Goal: Information Seeking & Learning: Learn about a topic

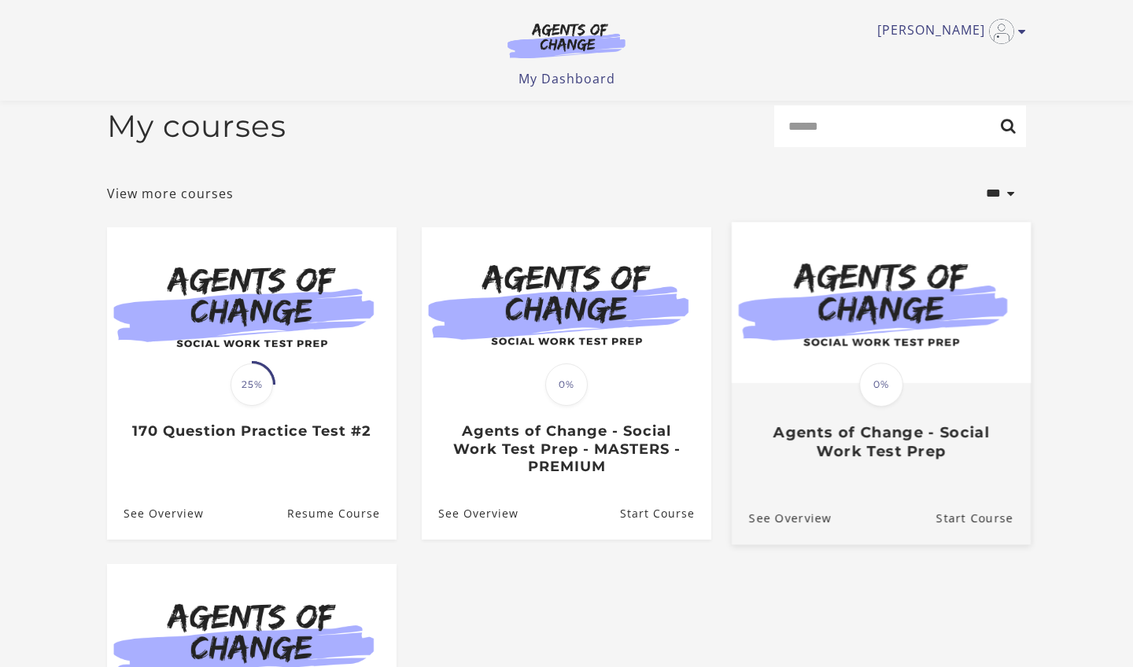
scroll to position [8, 0]
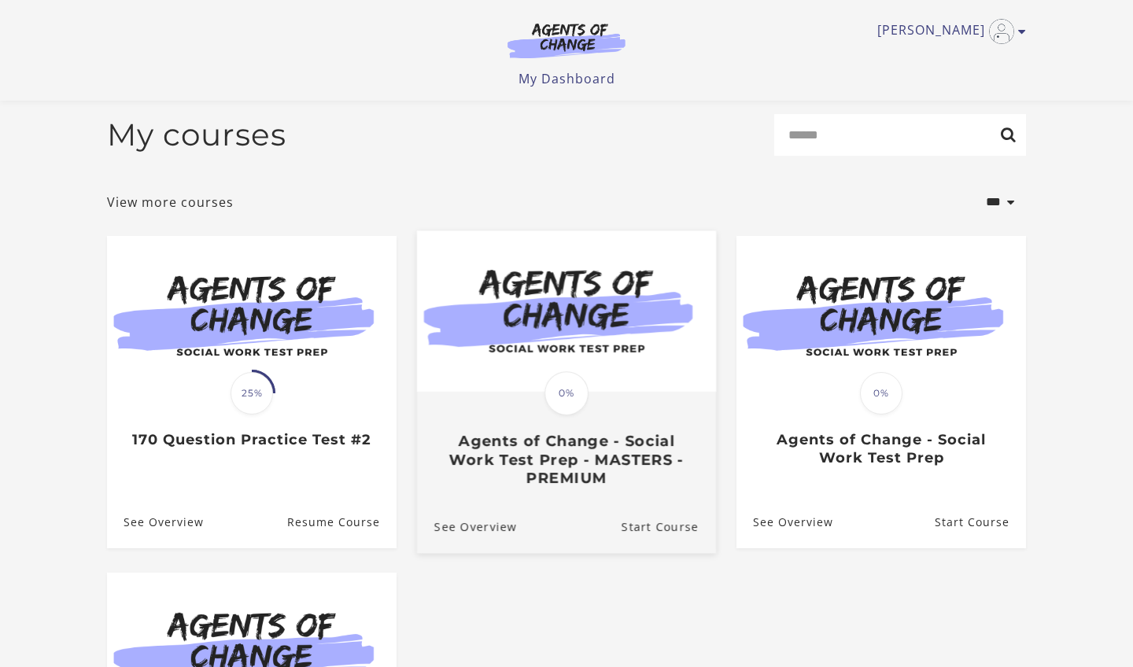
click at [517, 344] on img at bounding box center [566, 311] width 299 height 161
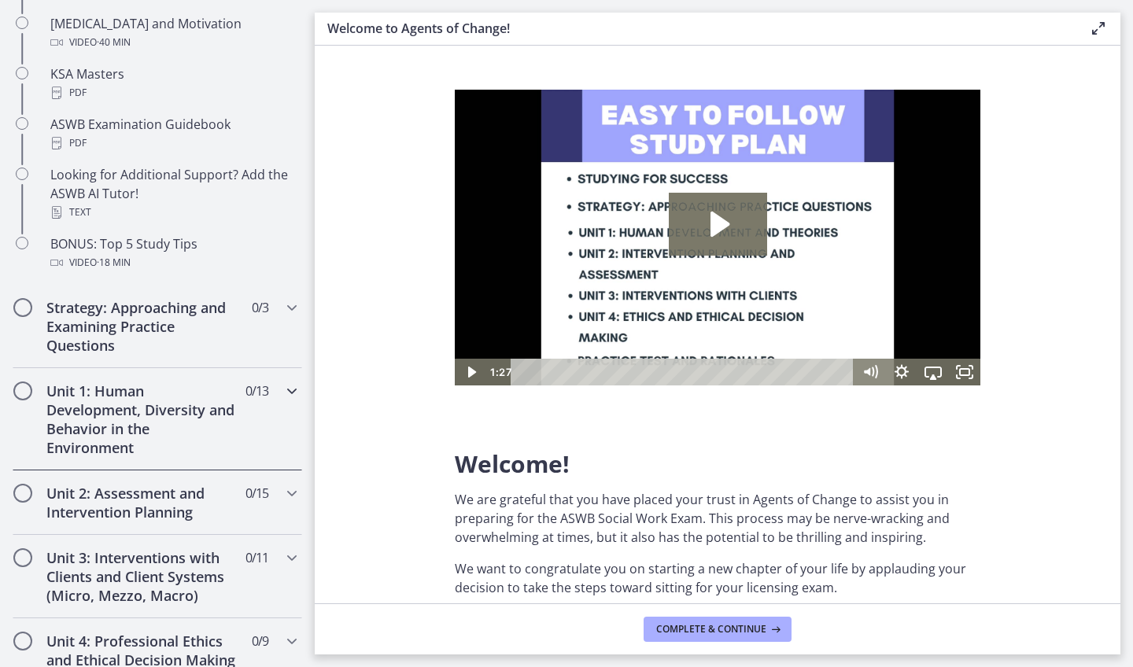
scroll to position [701, 0]
click at [290, 394] on icon "Chapters" at bounding box center [292, 393] width 19 height 19
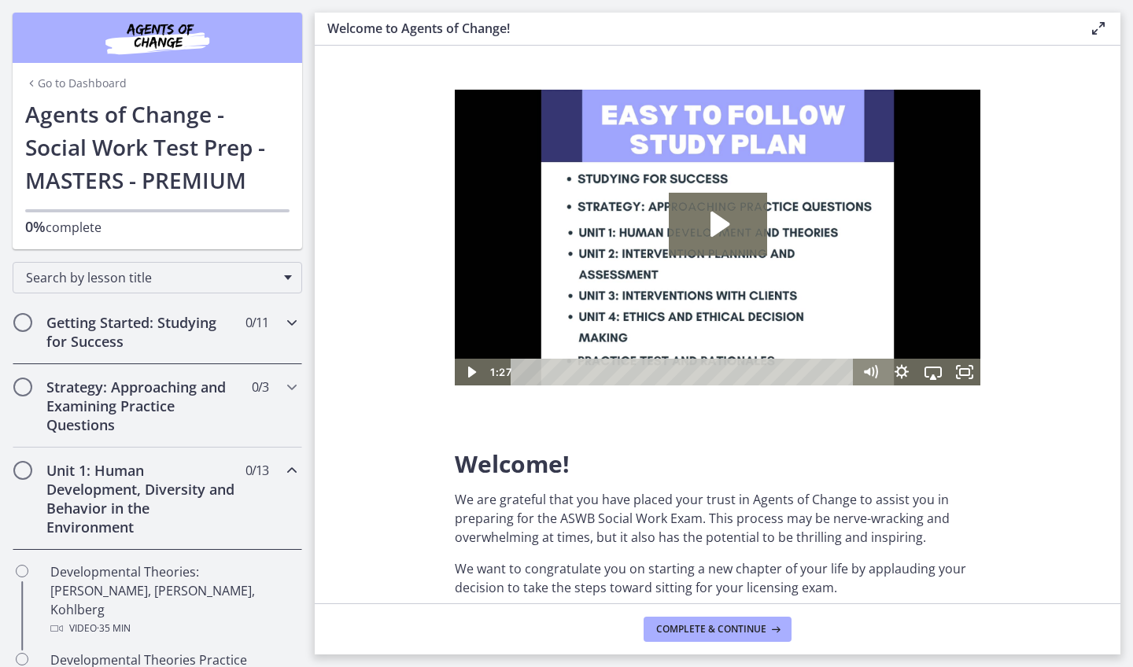
scroll to position [0, 0]
click at [180, 324] on h2 "Getting Started: Studying for Success" at bounding box center [142, 332] width 192 height 38
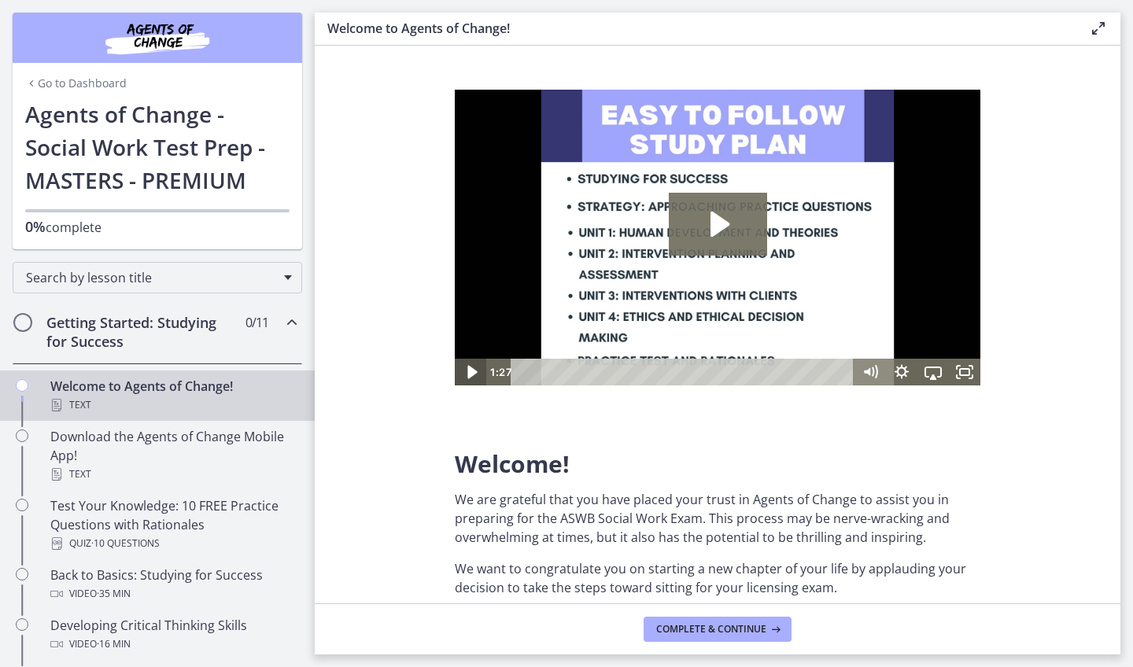
click at [471, 370] on icon "Play Video" at bounding box center [472, 371] width 9 height 13
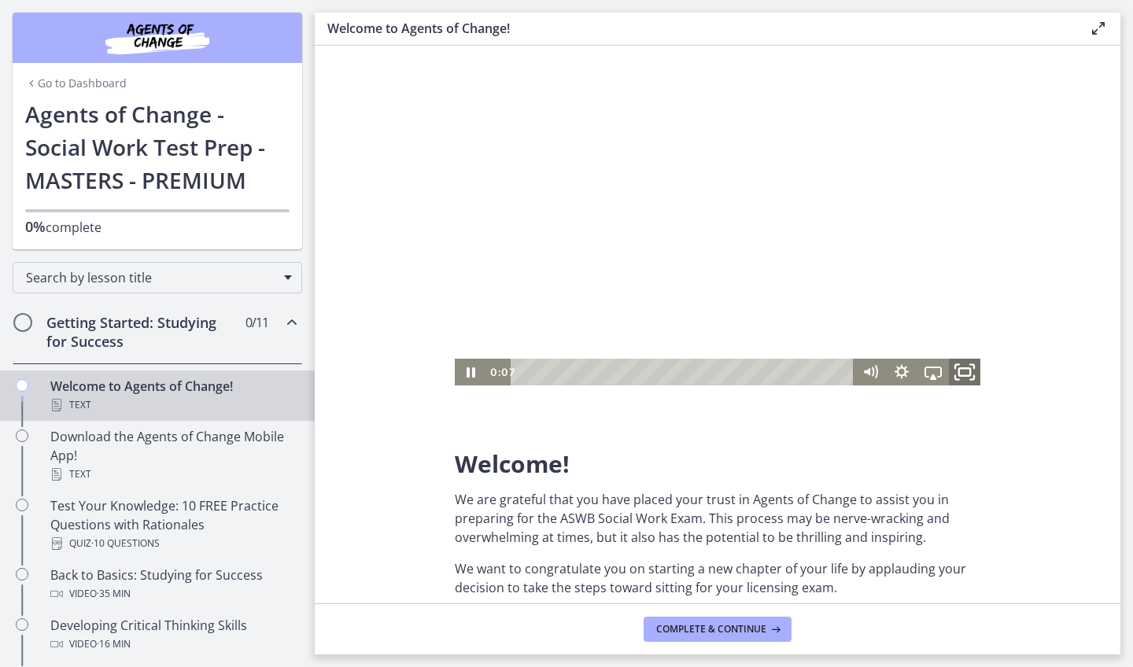
click at [961, 372] on icon "Fullscreen" at bounding box center [965, 372] width 38 height 32
click at [966, 375] on icon "Fullscreen" at bounding box center [964, 372] width 31 height 27
click at [924, 262] on div at bounding box center [718, 238] width 526 height 296
click at [932, 274] on div at bounding box center [718, 238] width 526 height 296
click at [959, 371] on rect "Fullscreen" at bounding box center [964, 372] width 11 height 8
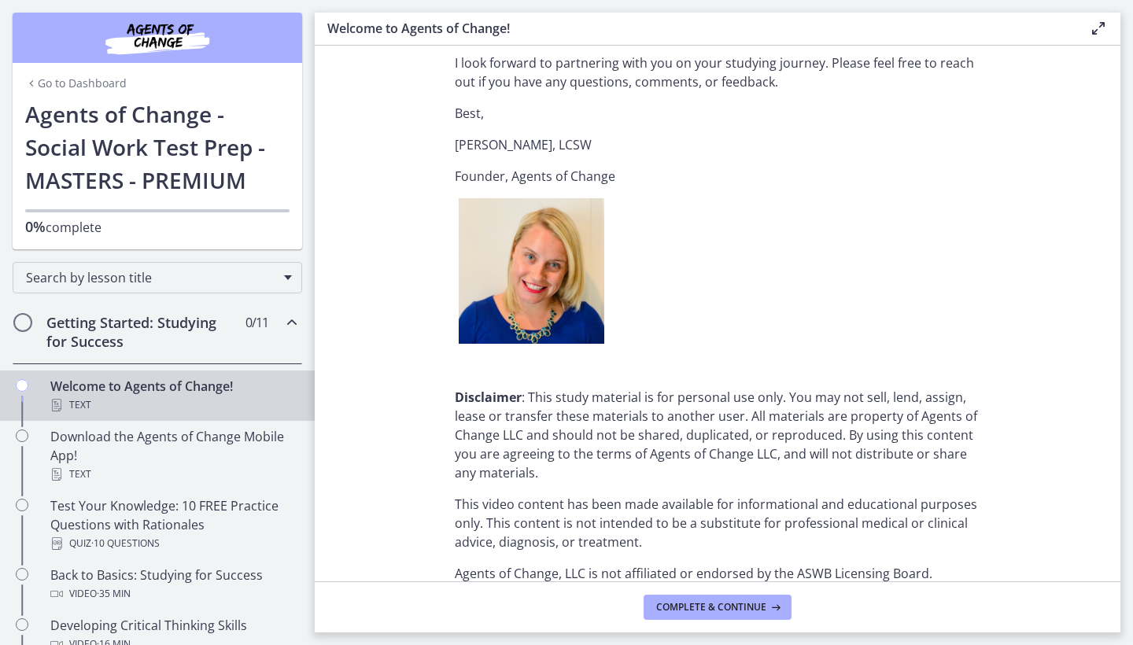
scroll to position [1861, 0]
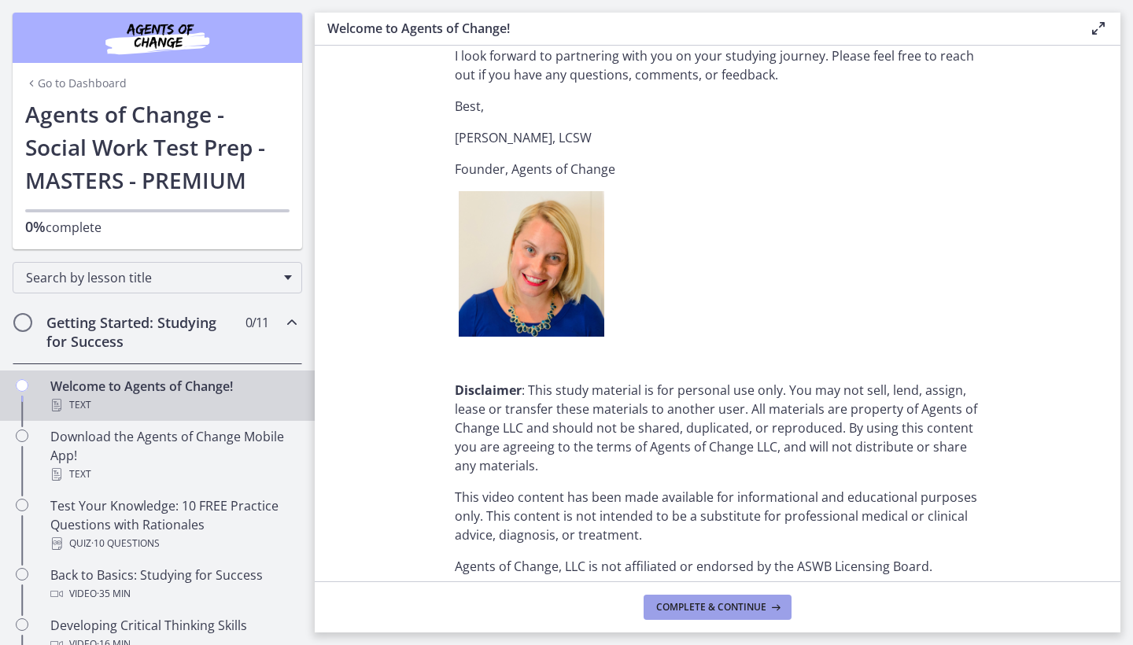
click at [767, 608] on icon at bounding box center [775, 607] width 16 height 13
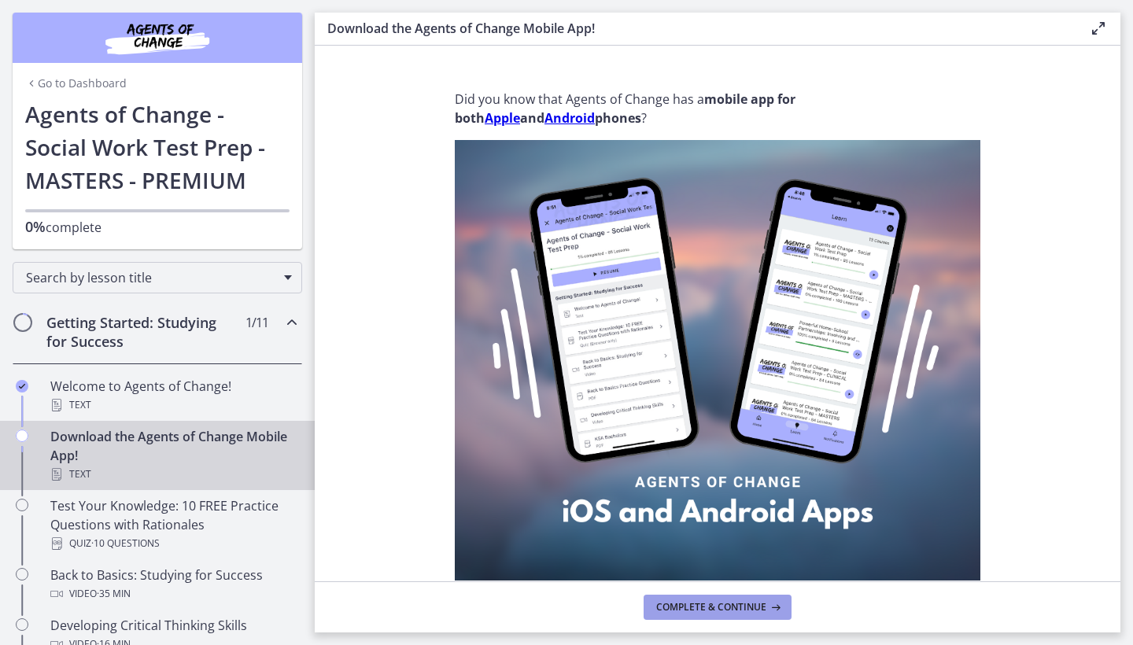
click at [763, 605] on span "Complete & continue" at bounding box center [711, 607] width 110 height 13
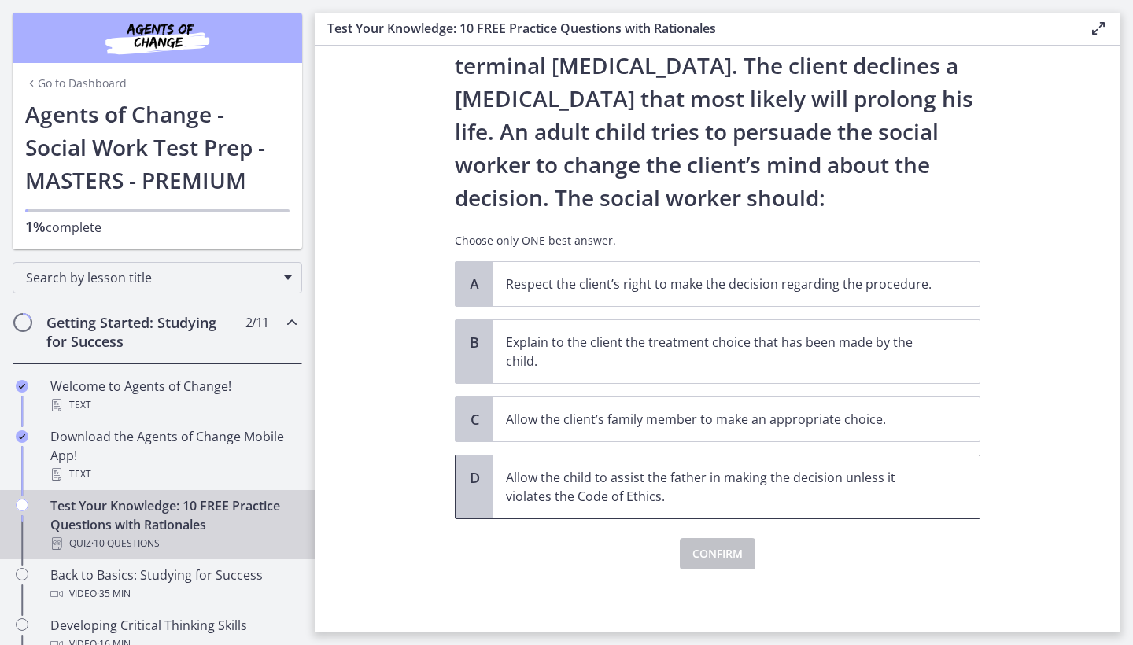
scroll to position [113, 0]
click at [694, 283] on p "Respect the client’s right to make the decision regarding the procedure." at bounding box center [721, 284] width 430 height 19
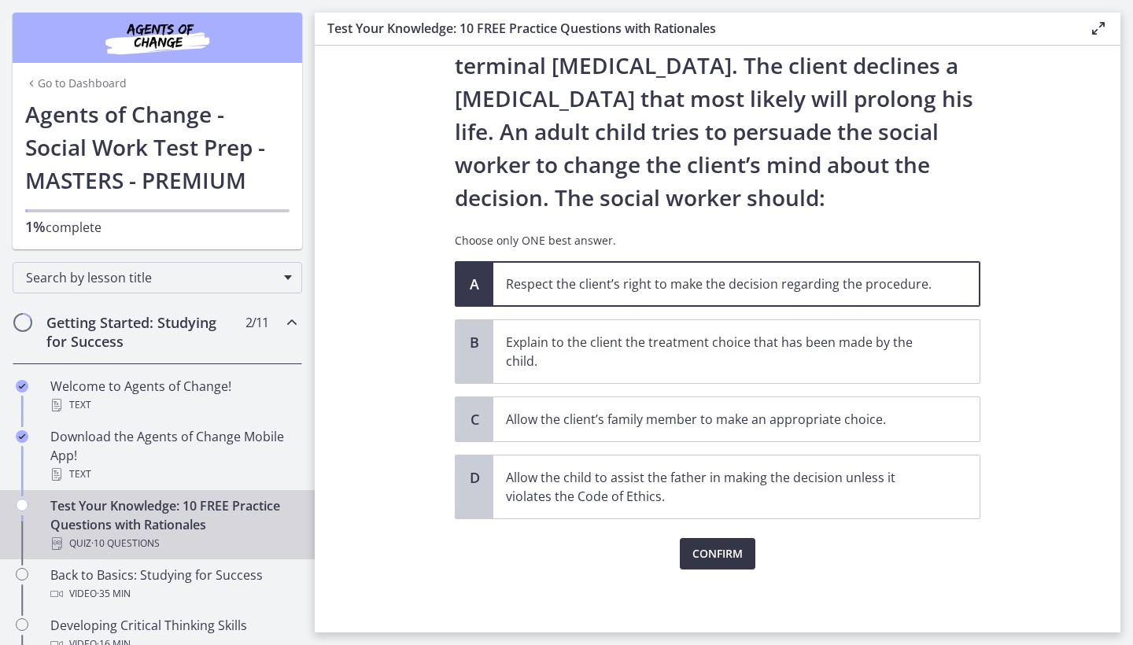
click at [734, 549] on span "Confirm" at bounding box center [718, 554] width 50 height 19
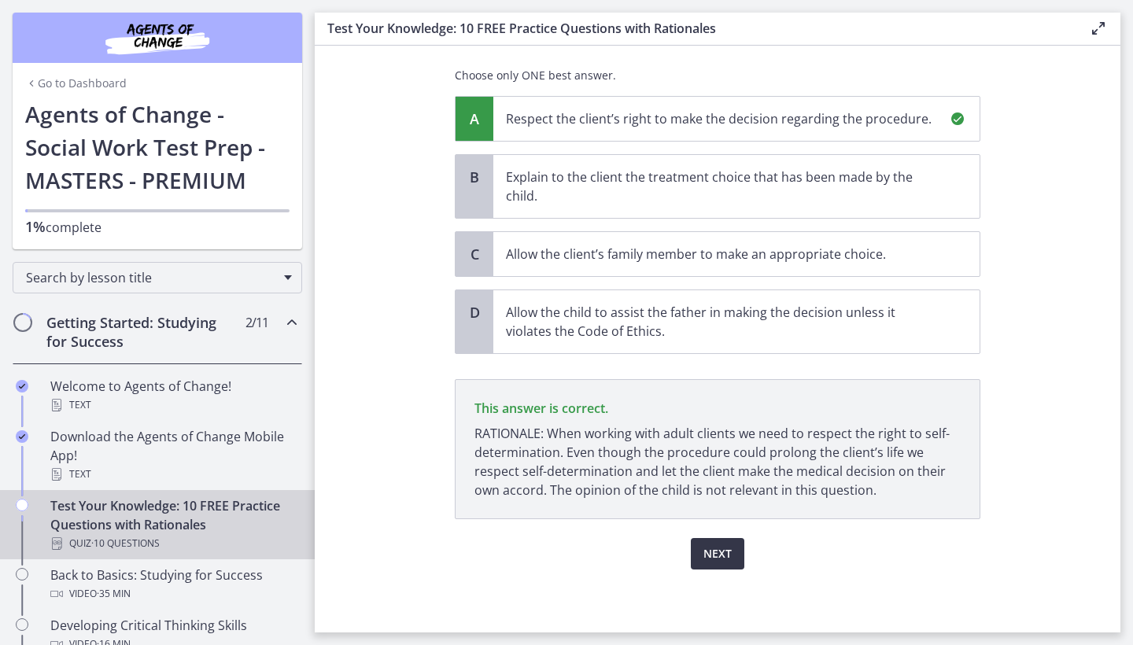
scroll to position [279, 0]
click at [733, 549] on button "Next" at bounding box center [718, 553] width 54 height 31
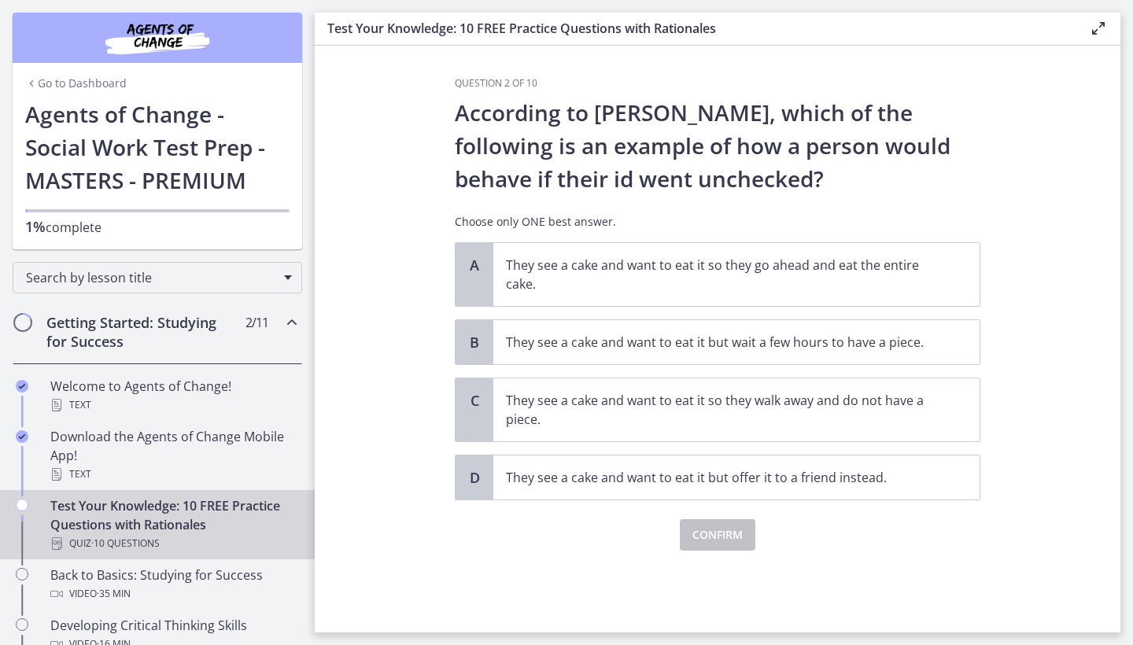
scroll to position [0, 0]
click at [733, 382] on div "Question 2 of 10 According to [PERSON_NAME], which of the following is an examp…" at bounding box center [718, 314] width 526 height 474
click at [715, 290] on p "They see a cake and want to eat it so they go ahead and eat the entire cake." at bounding box center [721, 275] width 430 height 38
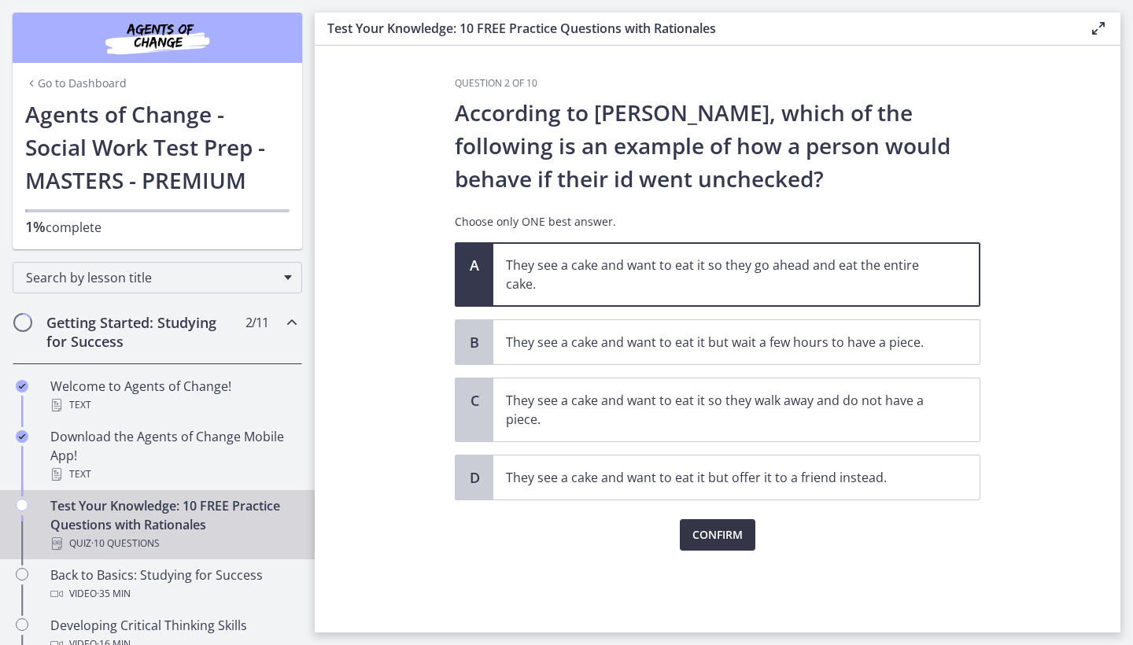
click at [726, 529] on span "Confirm" at bounding box center [718, 535] width 50 height 19
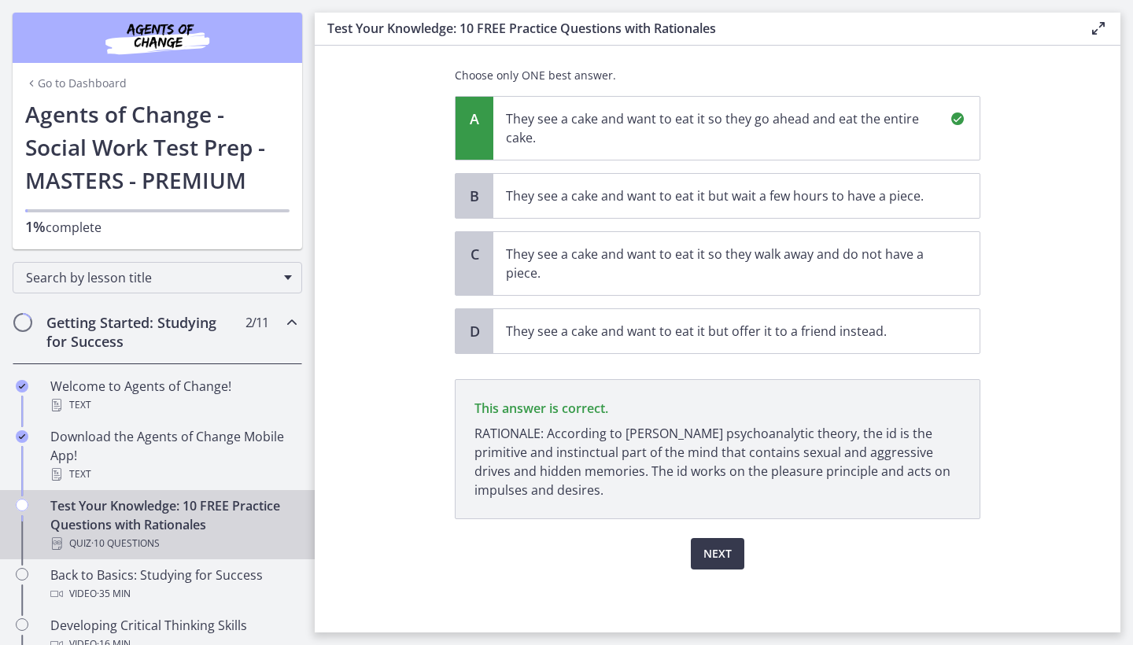
scroll to position [146, 0]
click at [730, 554] on span "Next" at bounding box center [718, 554] width 28 height 19
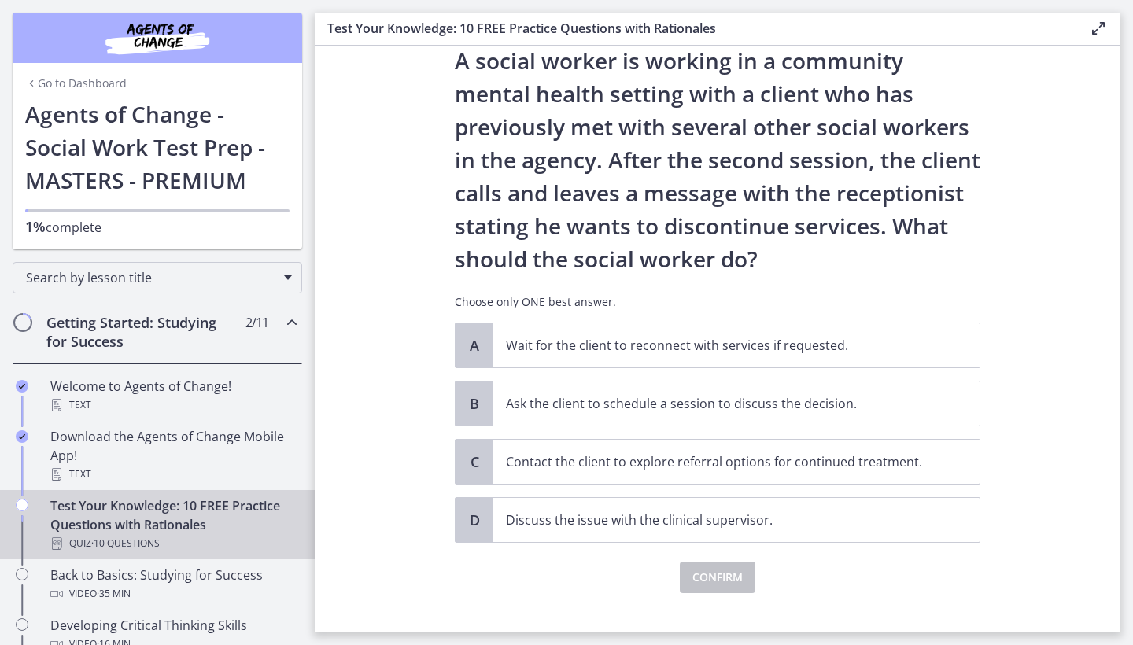
scroll to position [53, 0]
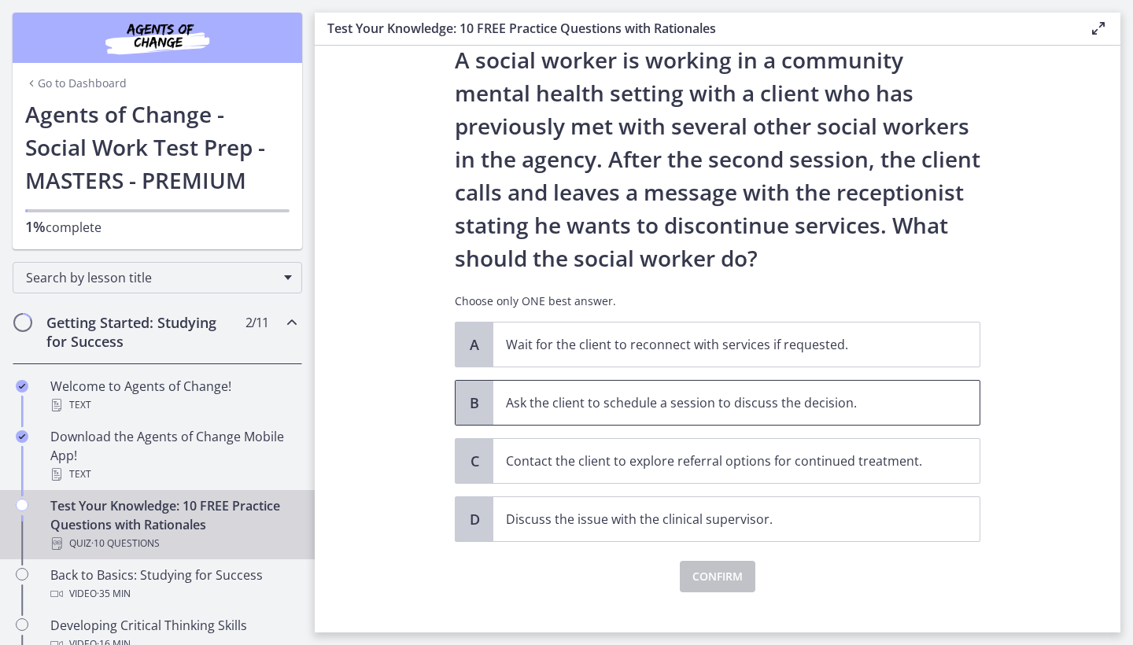
click at [702, 421] on span "Ask the client to schedule a session to discuss the decision." at bounding box center [737, 403] width 486 height 44
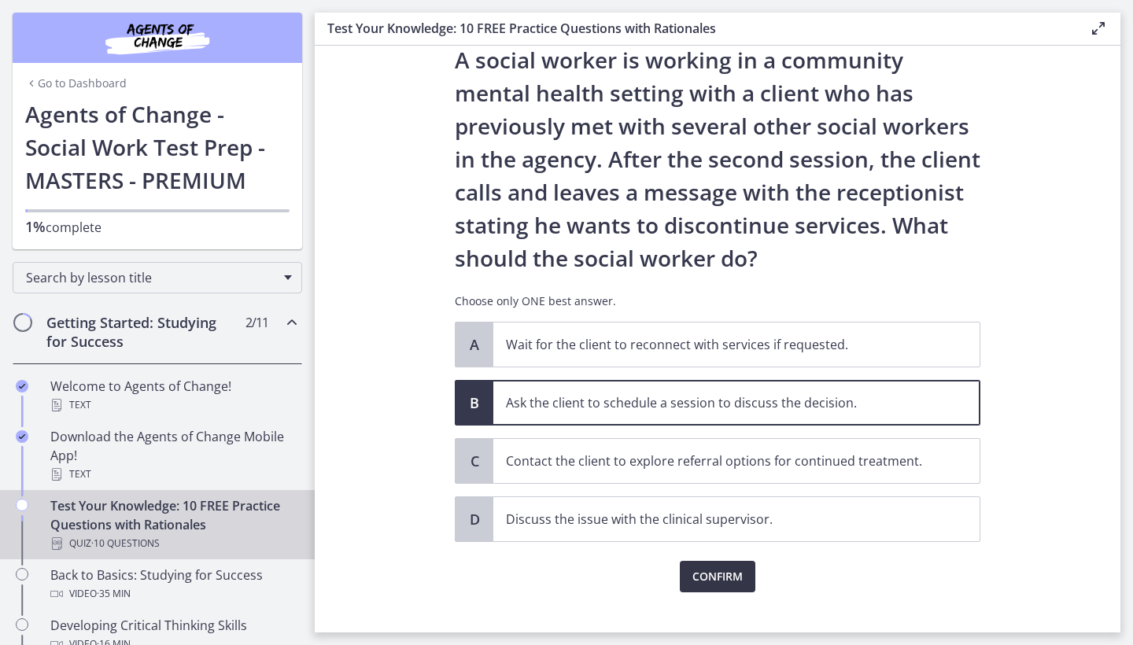
click at [719, 572] on span "Confirm" at bounding box center [718, 577] width 50 height 19
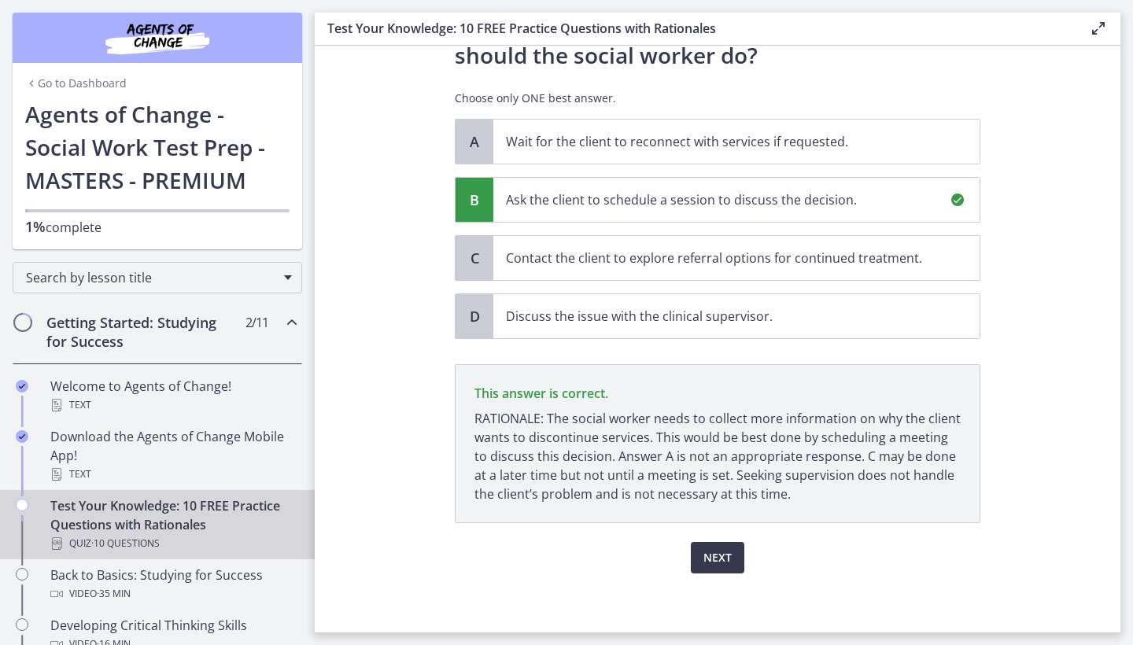
scroll to position [260, 0]
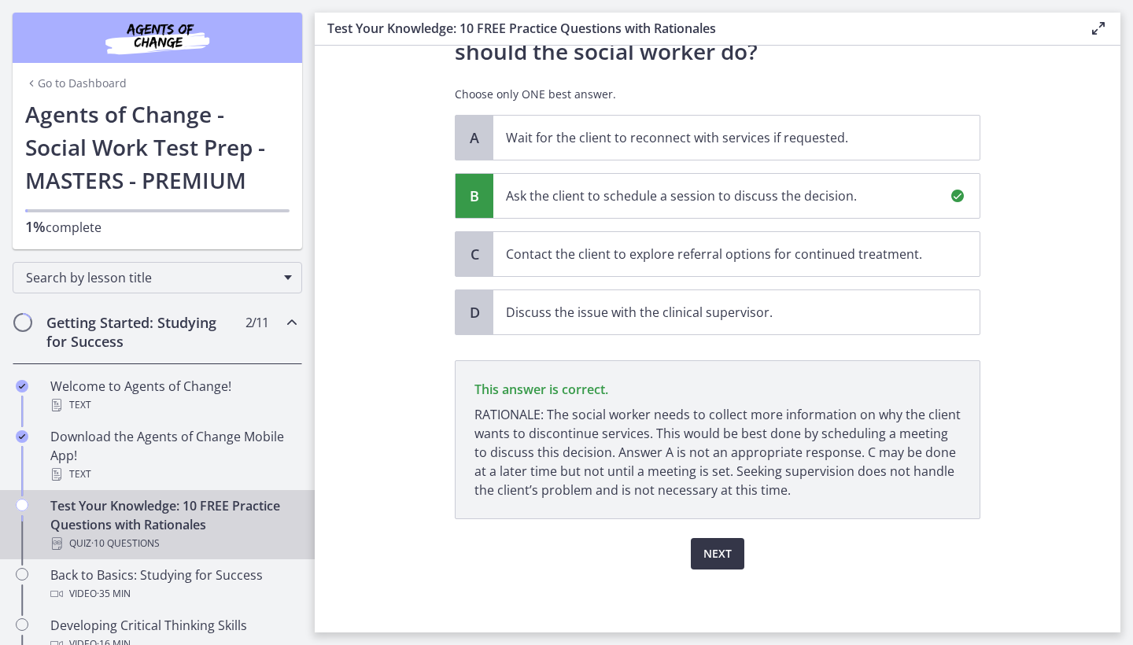
click at [715, 558] on span "Next" at bounding box center [718, 554] width 28 height 19
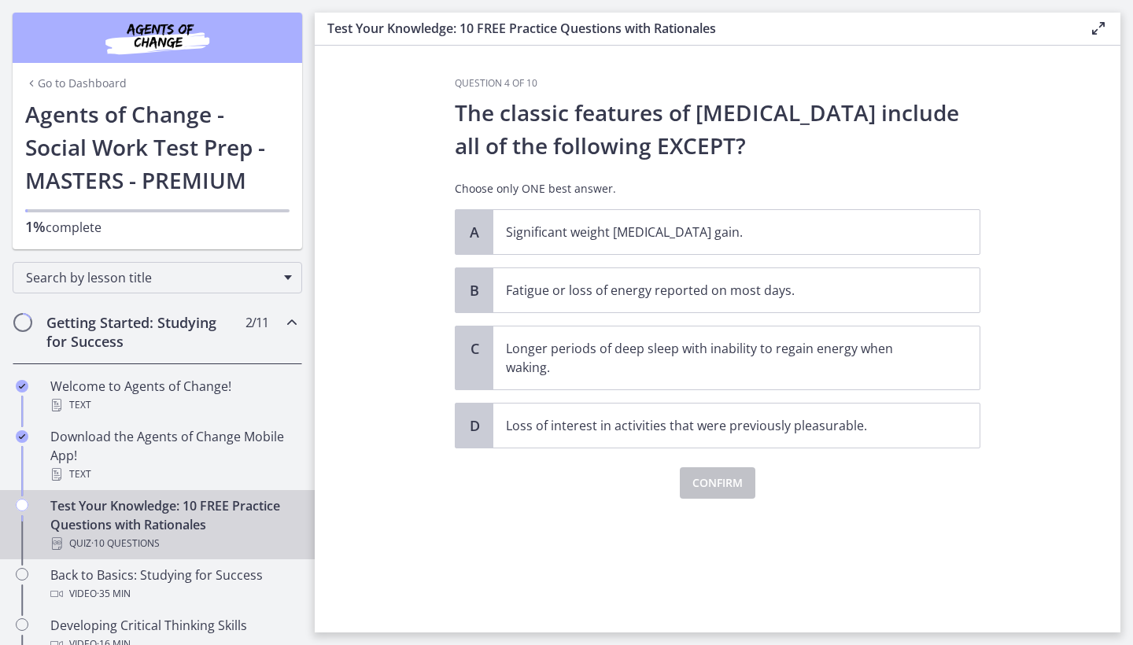
scroll to position [0, 0]
click at [677, 370] on p "Longer periods of deep sleep with inability to regain energy when waking." at bounding box center [721, 358] width 430 height 38
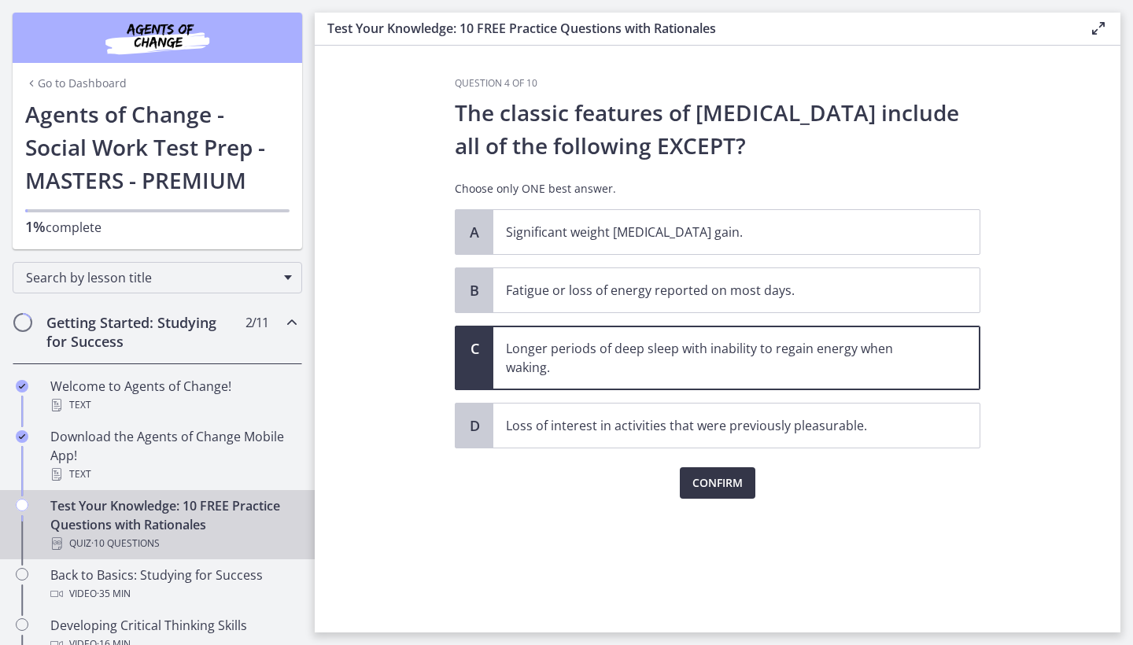
click at [718, 490] on span "Confirm" at bounding box center [718, 483] width 50 height 19
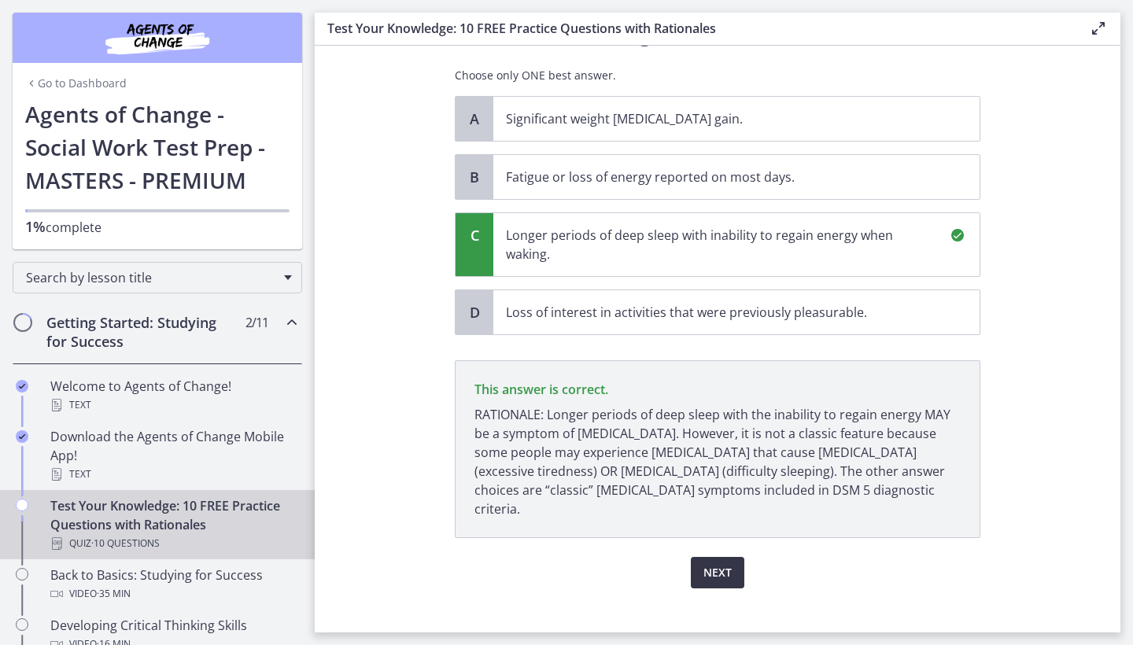
click at [726, 564] on span "Next" at bounding box center [718, 573] width 28 height 19
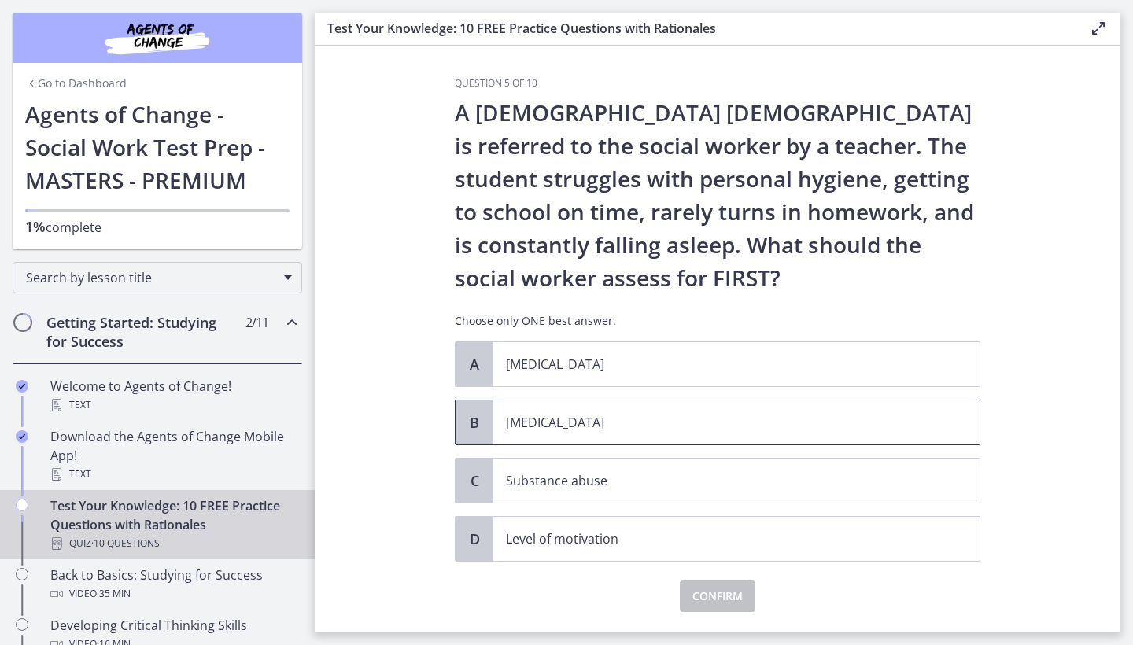
click at [688, 427] on p "[MEDICAL_DATA]" at bounding box center [721, 422] width 430 height 19
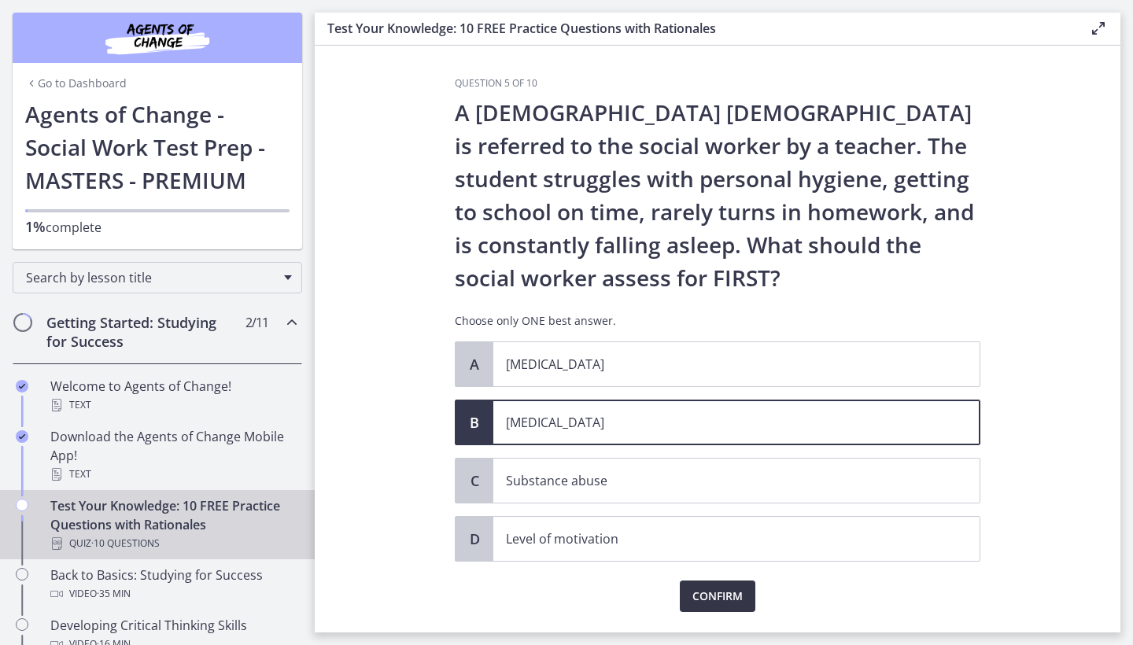
click at [719, 607] on button "Confirm" at bounding box center [718, 596] width 76 height 31
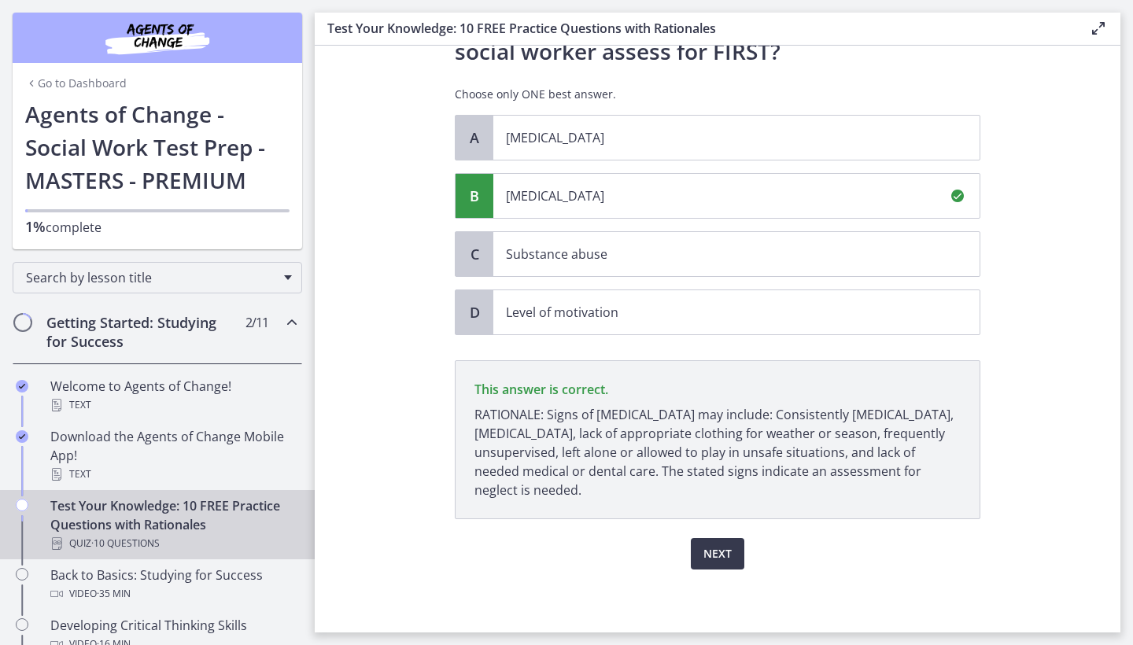
scroll to position [227, 0]
click at [719, 548] on span "Next" at bounding box center [718, 554] width 28 height 19
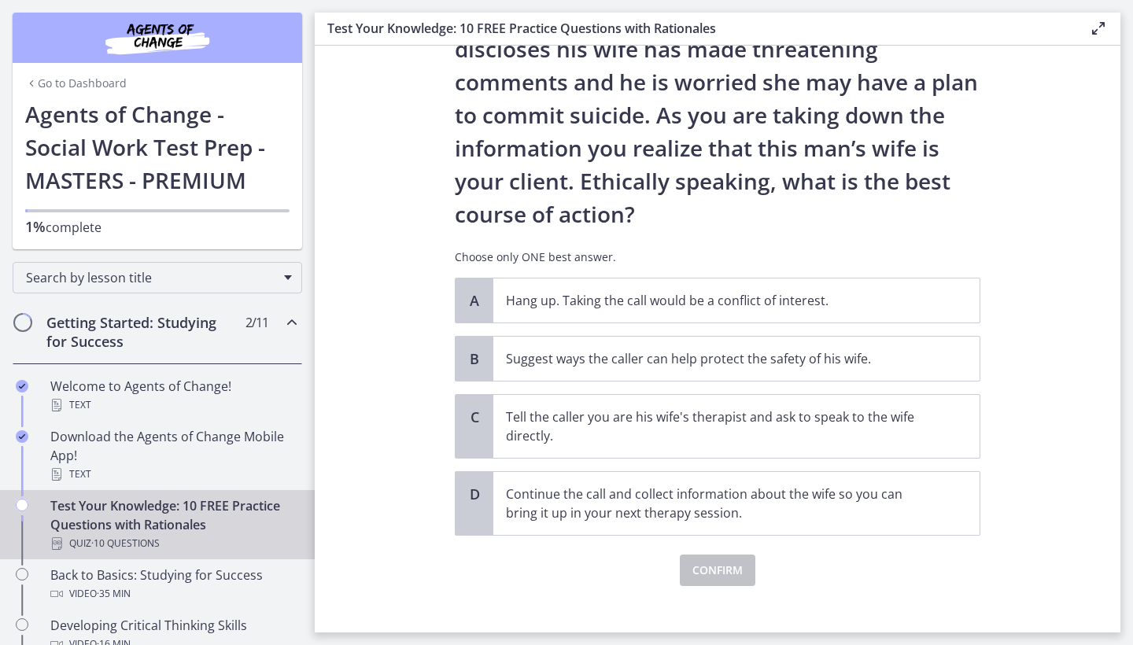
scroll to position [131, 0]
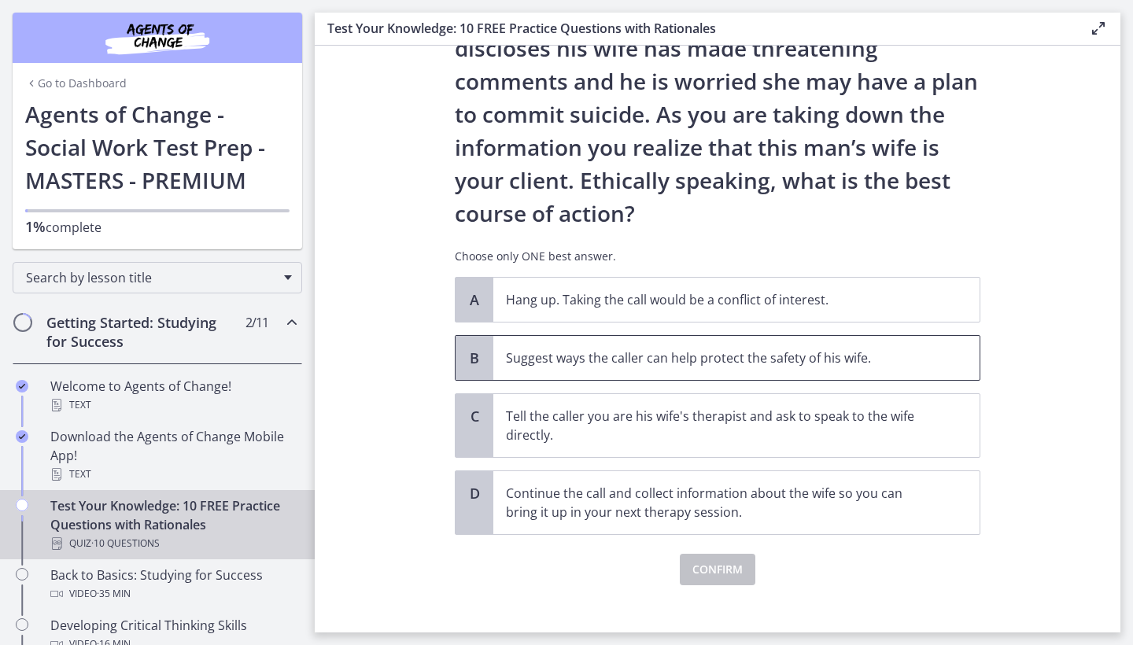
click at [701, 372] on span "Suggest ways the caller can help protect the safety of his wife." at bounding box center [737, 358] width 486 height 44
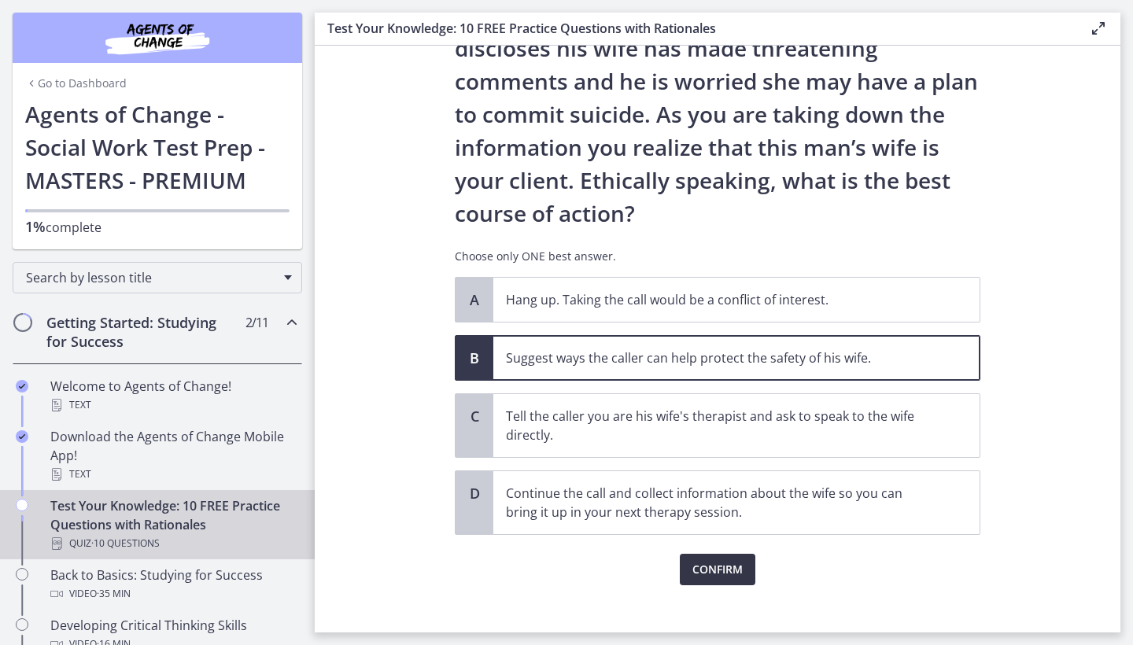
click at [715, 566] on span "Confirm" at bounding box center [718, 569] width 50 height 19
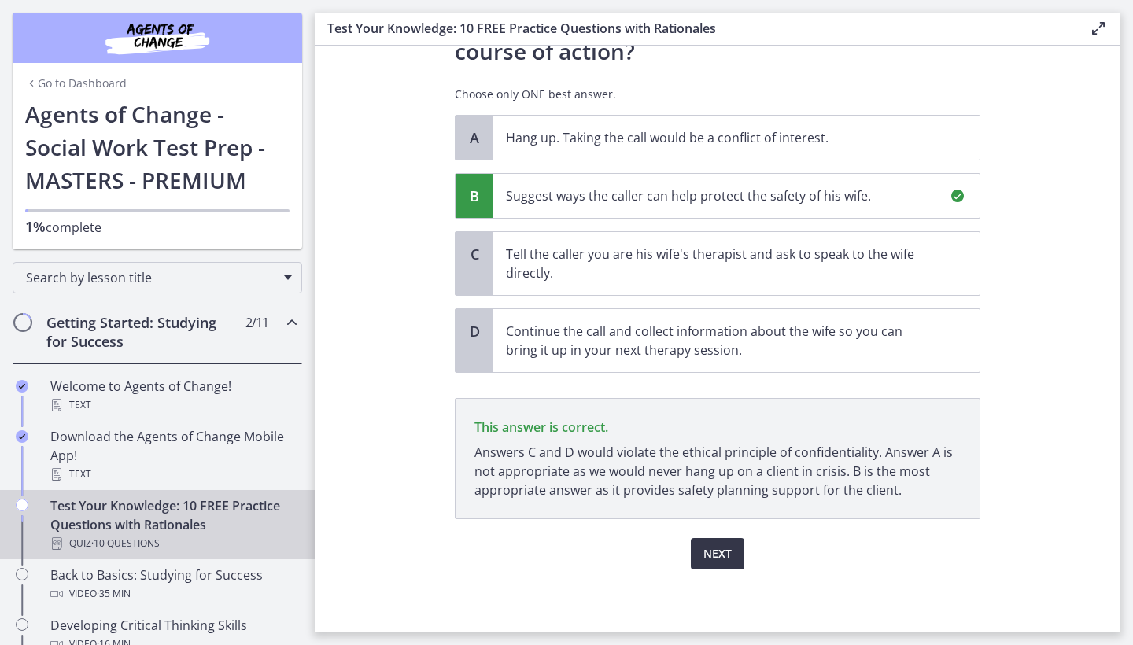
scroll to position [0, 0]
click at [719, 547] on span "Next" at bounding box center [718, 554] width 28 height 19
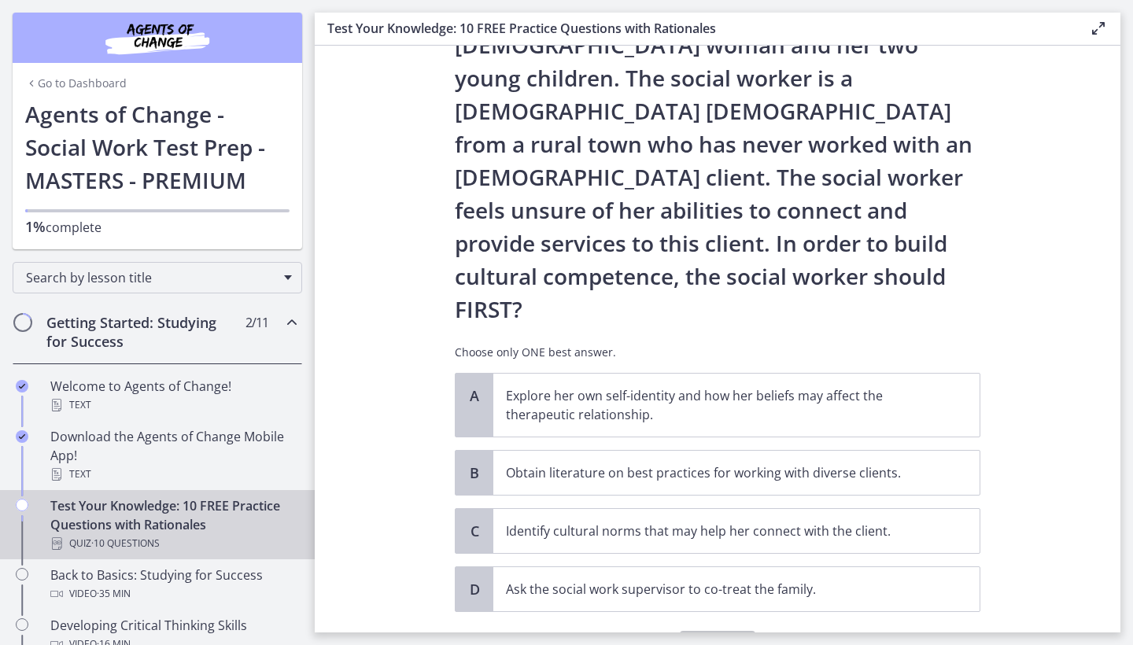
scroll to position [131, 0]
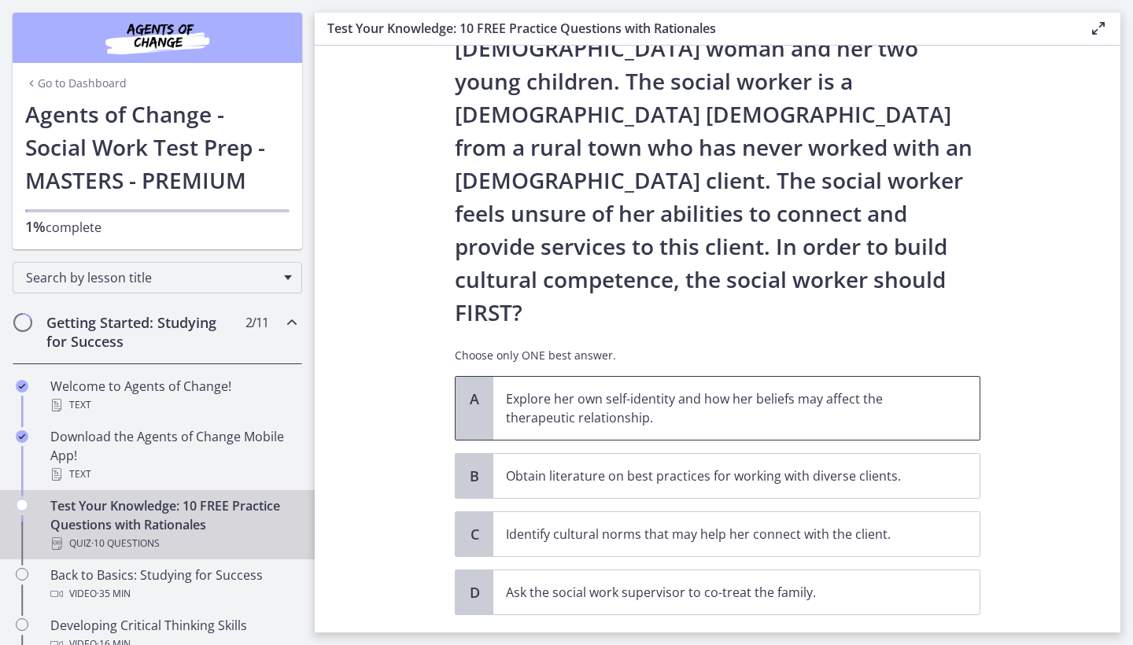
click at [682, 390] on p "Explore her own self-identity and how her beliefs may affect the therapeutic re…" at bounding box center [721, 409] width 430 height 38
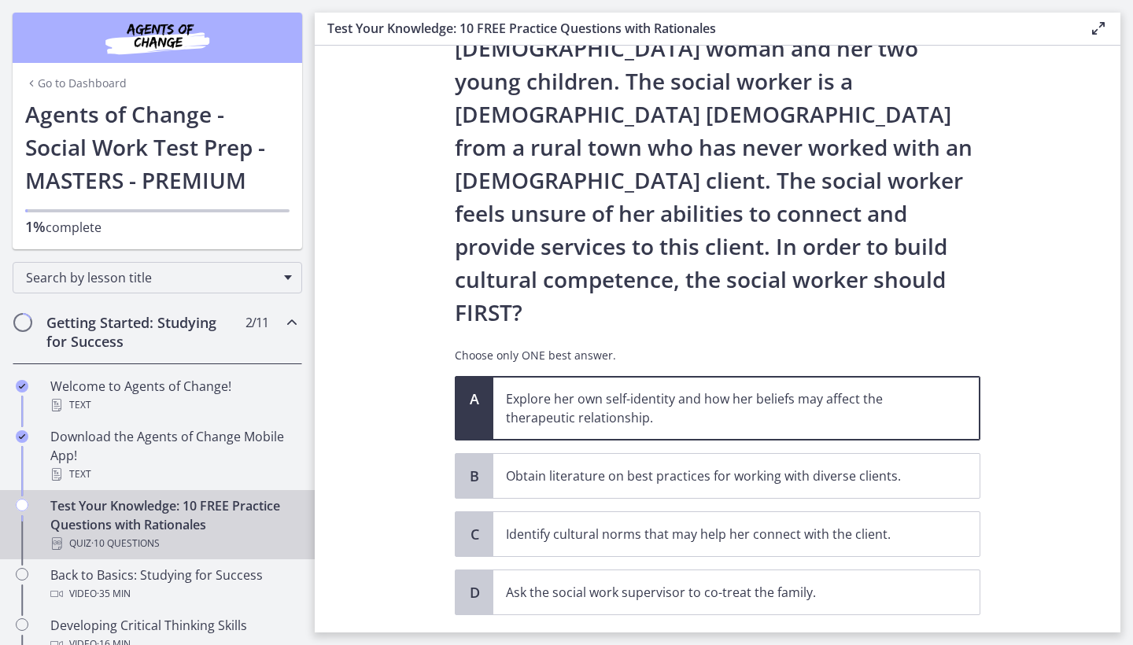
click at [710, 634] on button "Confirm" at bounding box center [718, 649] width 76 height 31
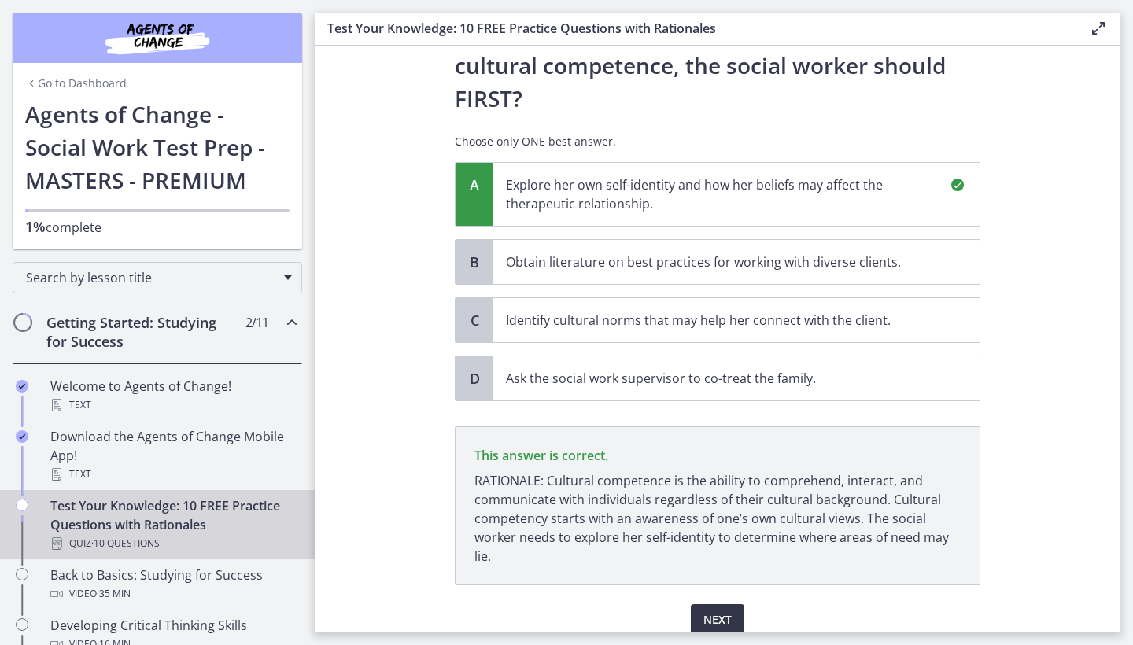
scroll to position [345, 0]
click at [718, 611] on span "Next" at bounding box center [718, 620] width 28 height 19
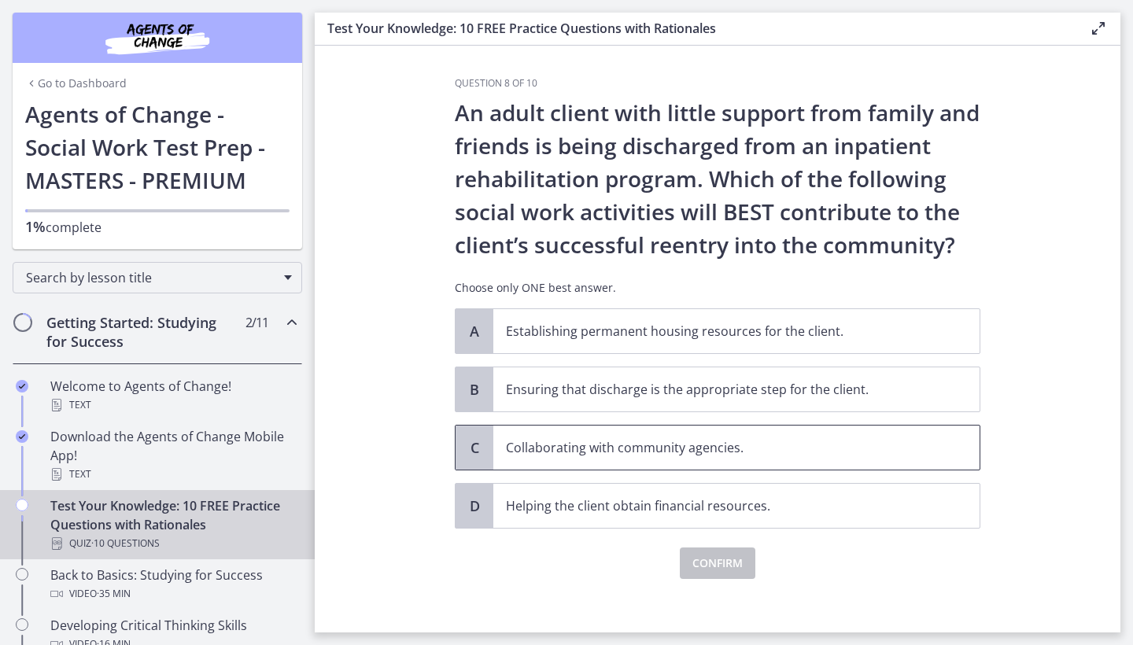
click at [674, 458] on span "Collaborating with community agencies." at bounding box center [737, 448] width 486 height 44
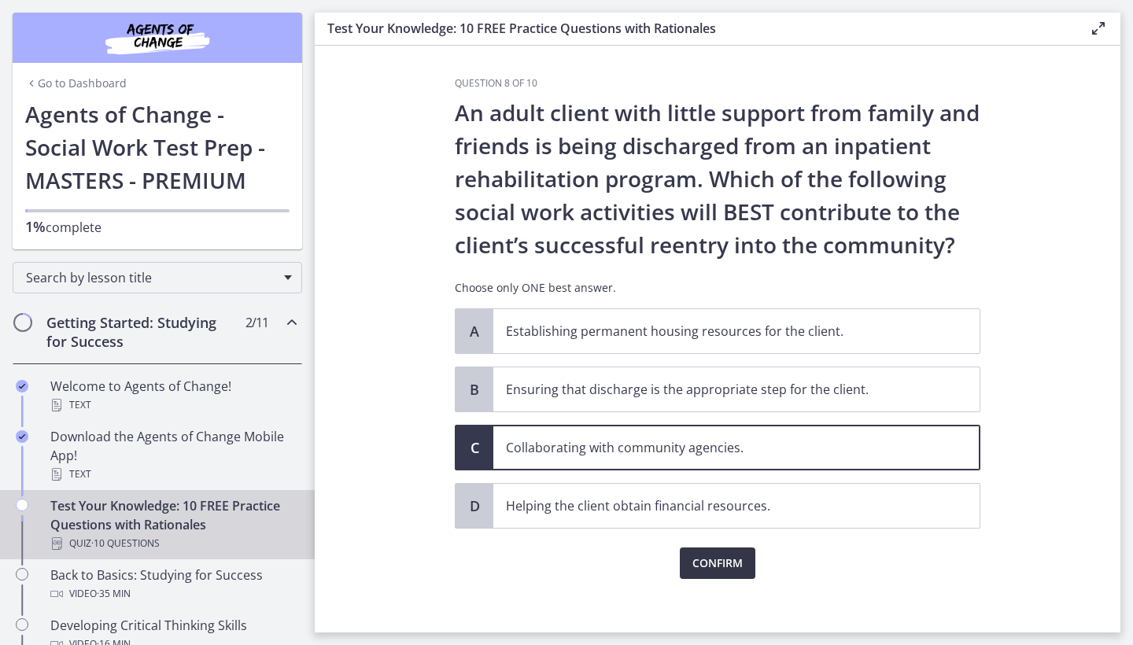
click at [720, 556] on span "Confirm" at bounding box center [718, 563] width 50 height 19
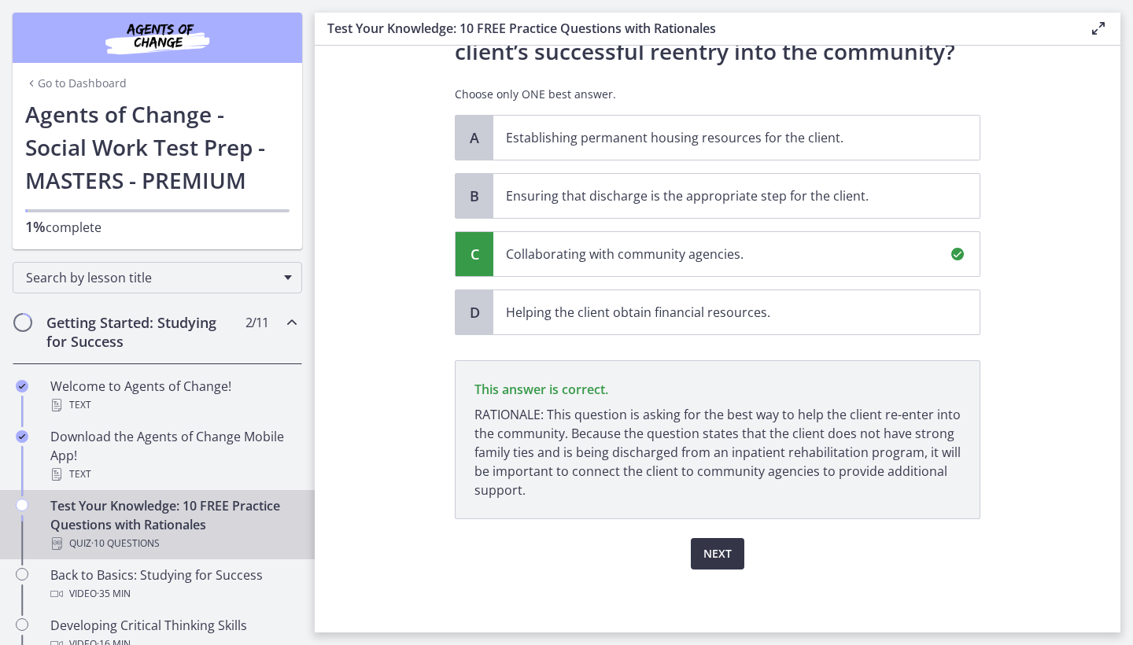
scroll to position [194, 0]
click at [720, 556] on span "Next" at bounding box center [718, 554] width 28 height 19
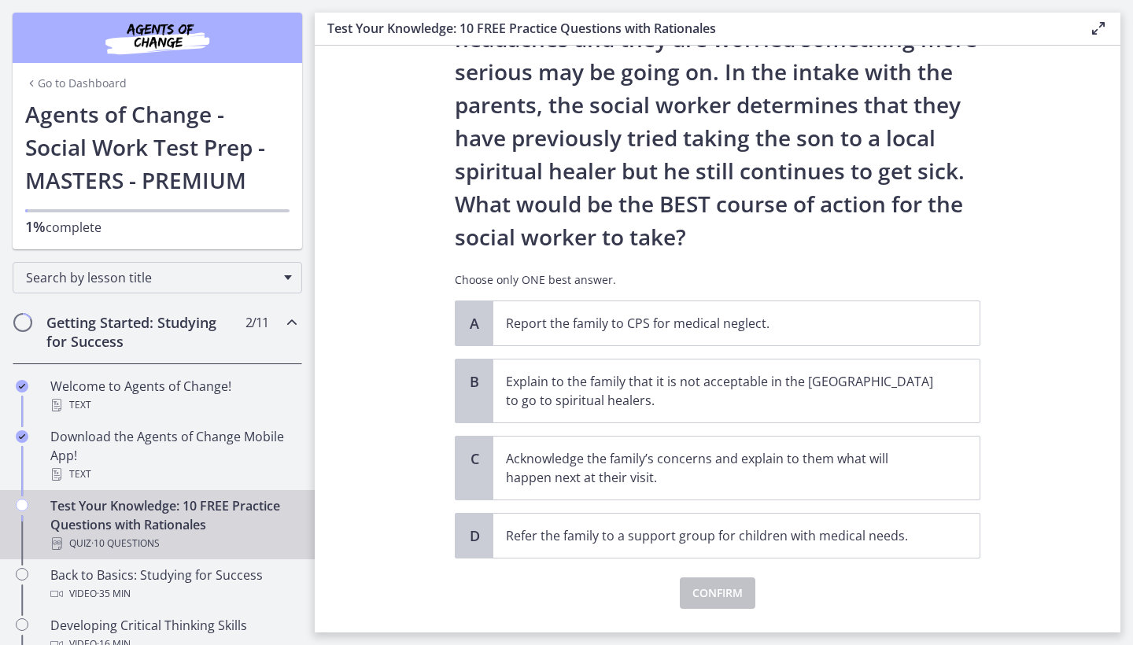
scroll to position [205, 0]
click at [708, 469] on p "Acknowledge the family’s concerns and explain to them what will happen next at …" at bounding box center [721, 469] width 430 height 38
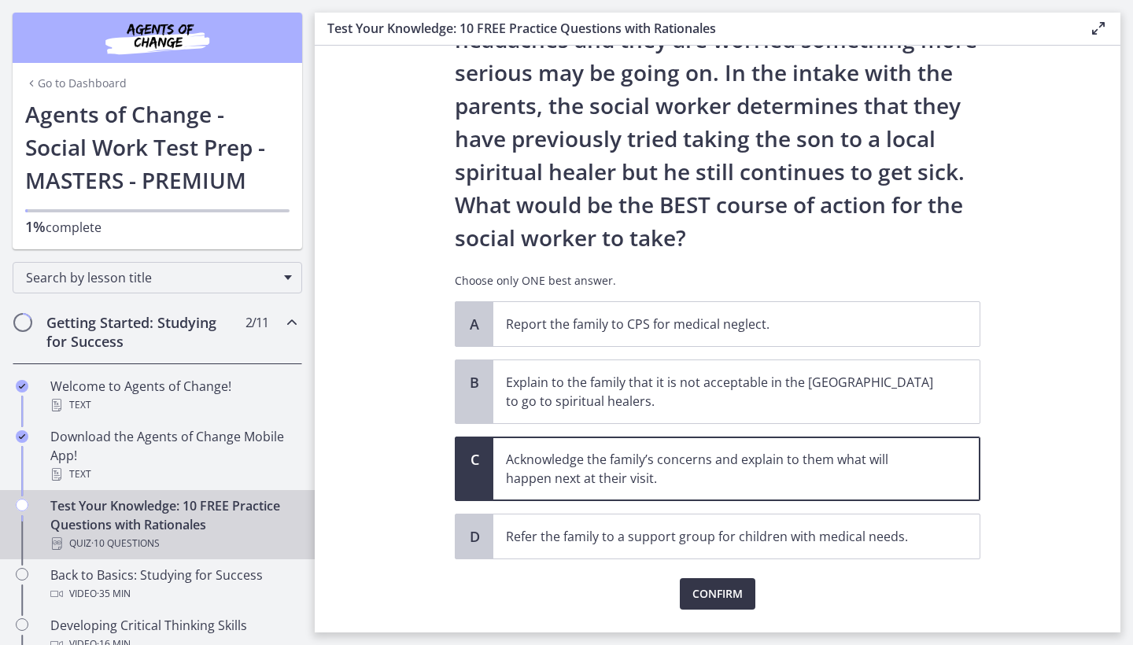
click at [696, 605] on button "Confirm" at bounding box center [718, 594] width 76 height 31
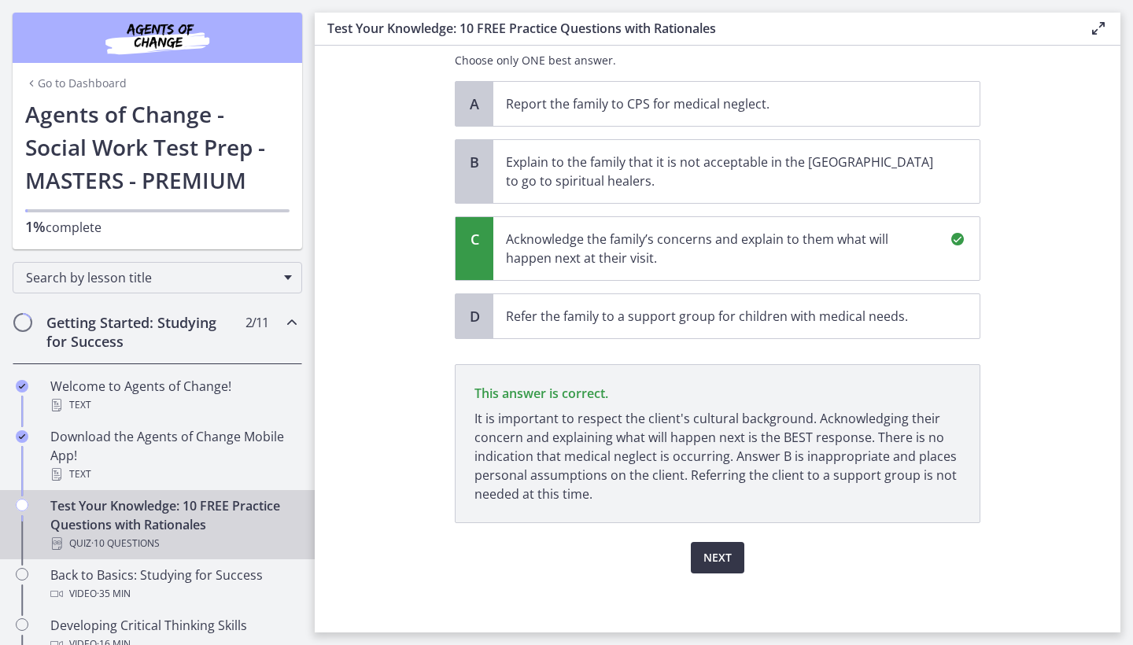
scroll to position [430, 0]
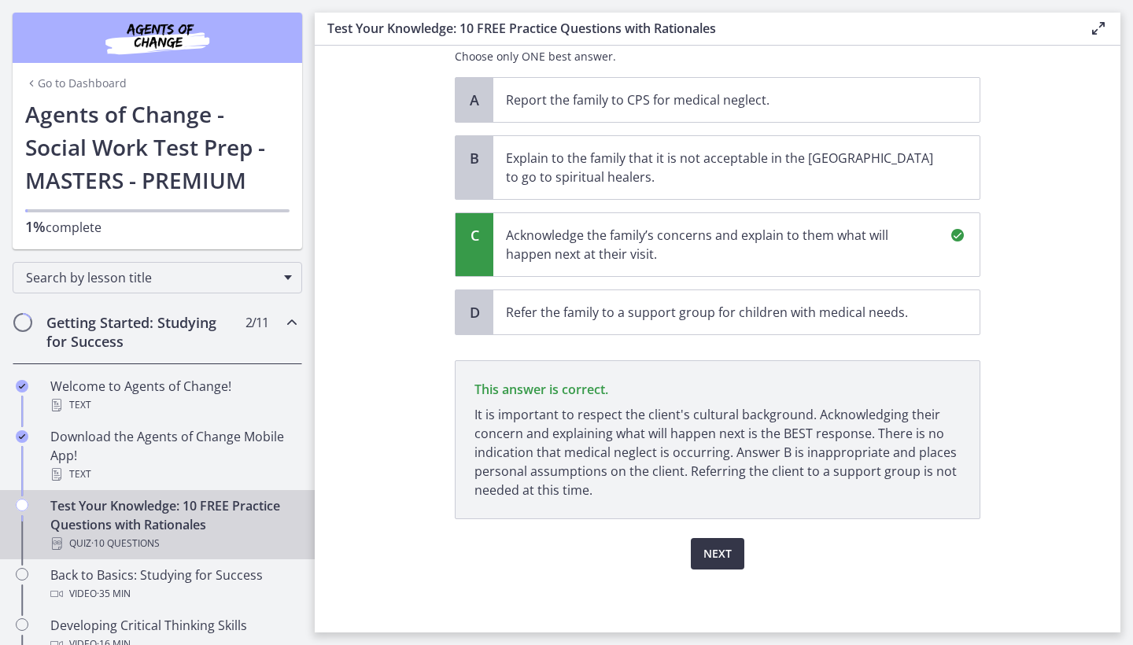
click at [727, 549] on span "Next" at bounding box center [718, 554] width 28 height 19
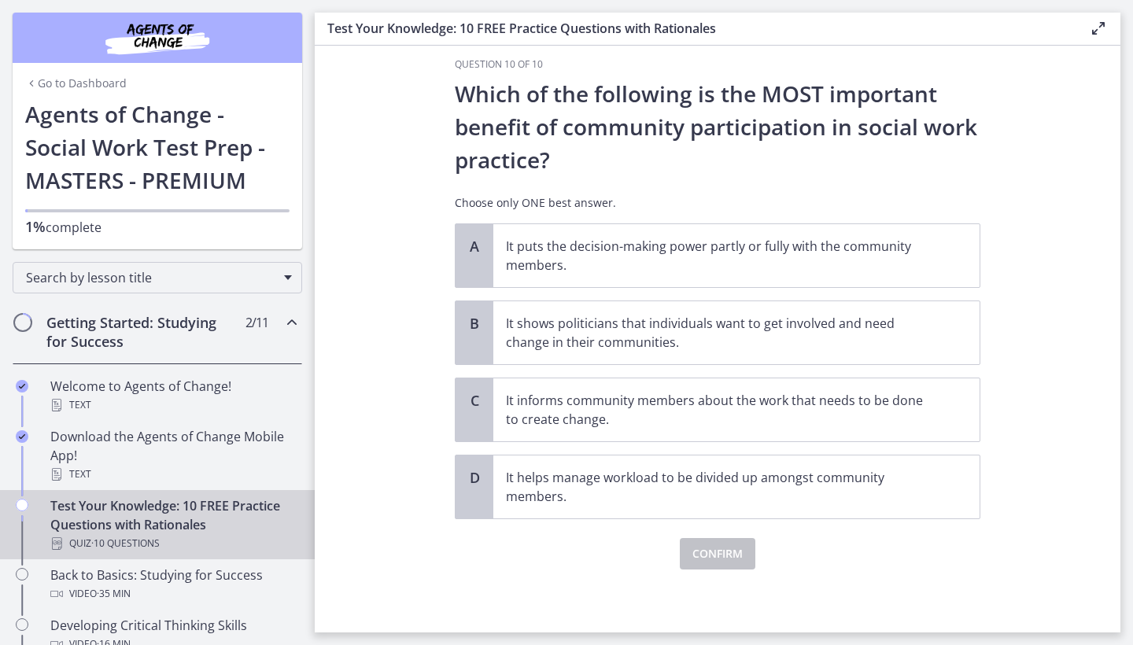
scroll to position [0, 0]
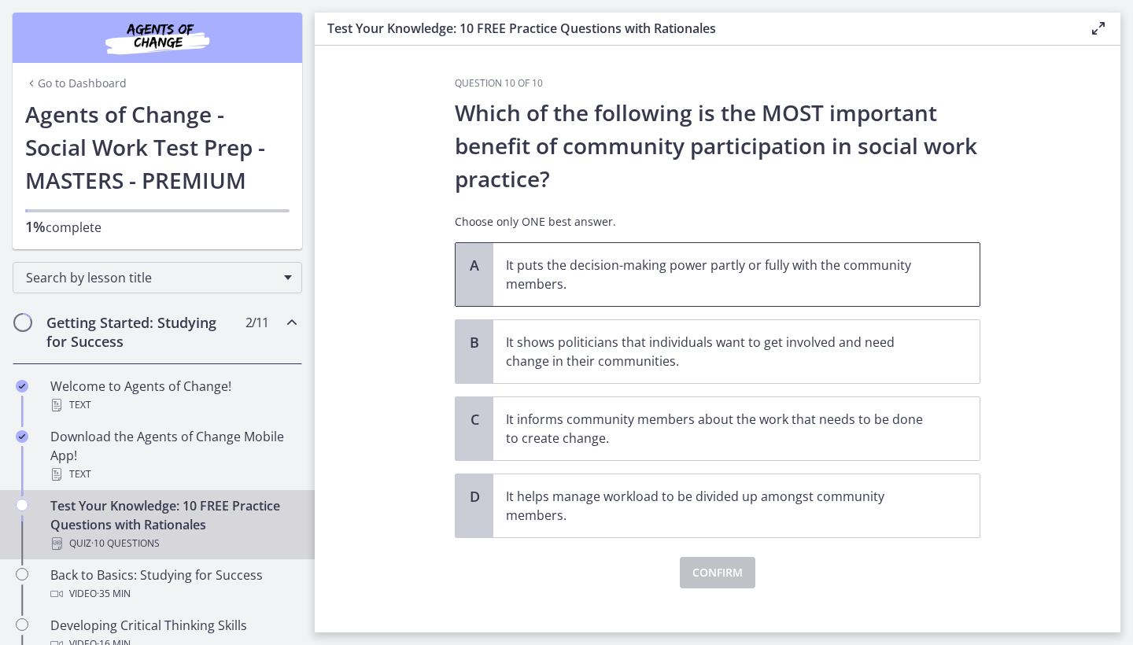
click at [683, 275] on p "It puts the decision-making power partly or fully with the community members." at bounding box center [721, 275] width 430 height 38
click at [715, 579] on span "Confirm" at bounding box center [718, 573] width 50 height 19
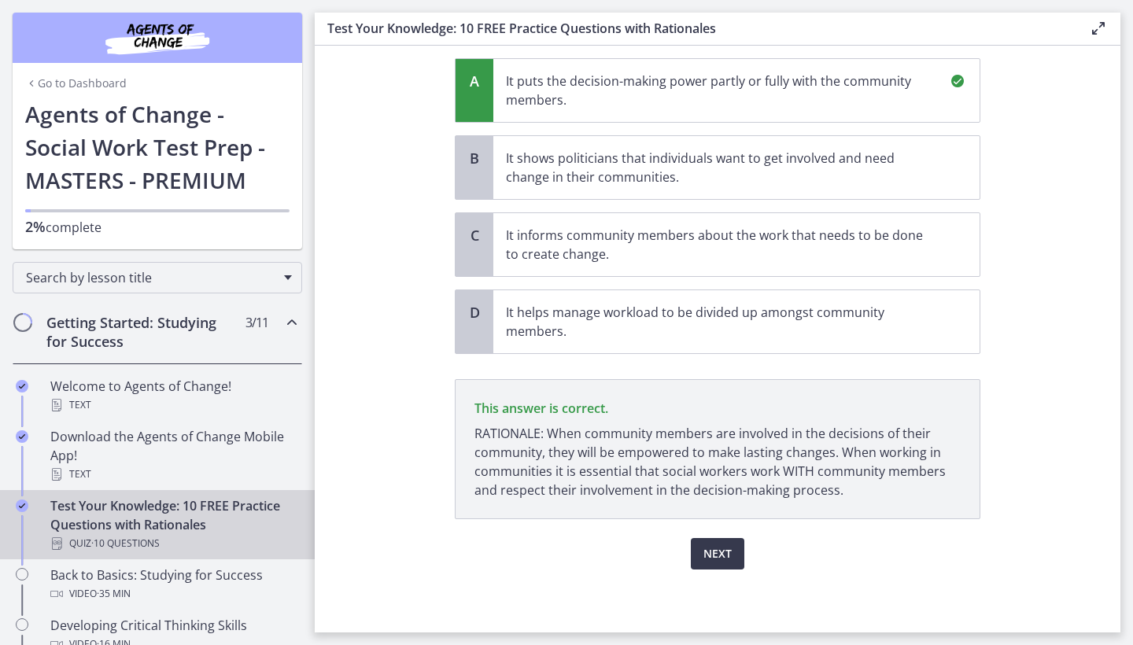
scroll to position [183, 0]
click at [718, 554] on span "Next" at bounding box center [718, 555] width 28 height 19
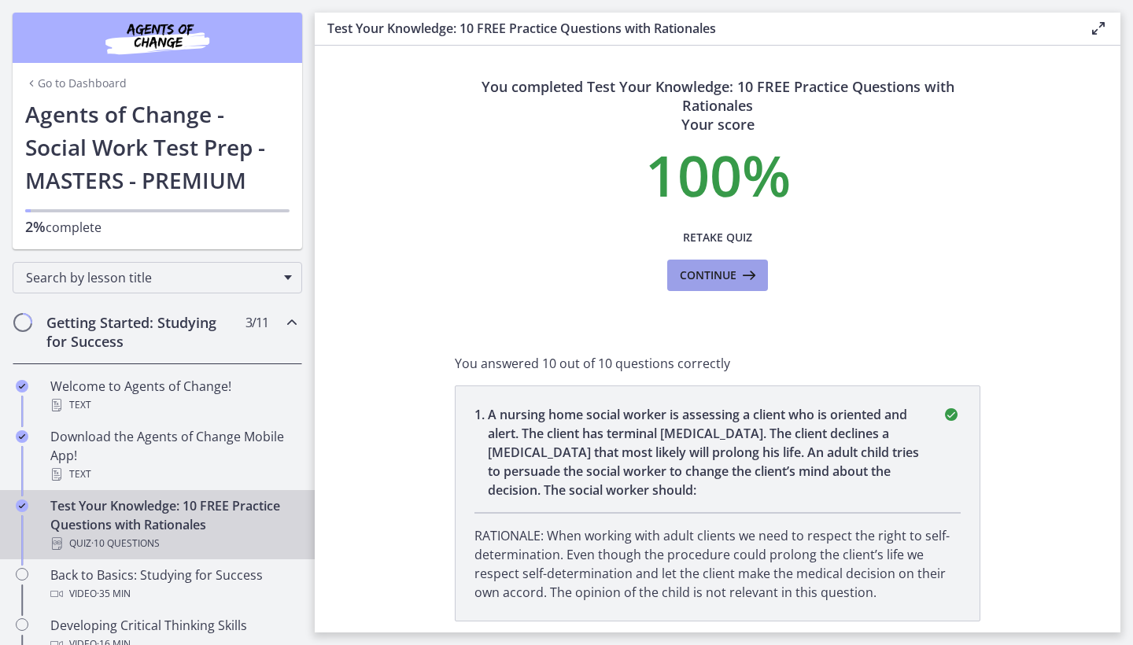
click at [716, 273] on span "Continue" at bounding box center [708, 275] width 57 height 19
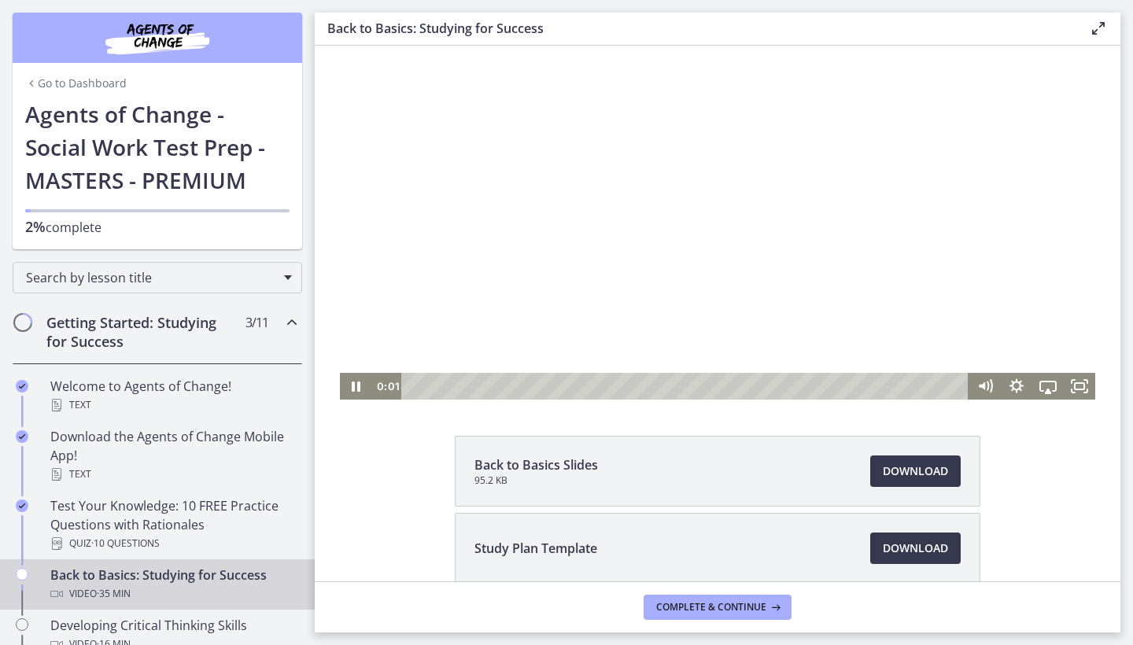
scroll to position [67, 0]
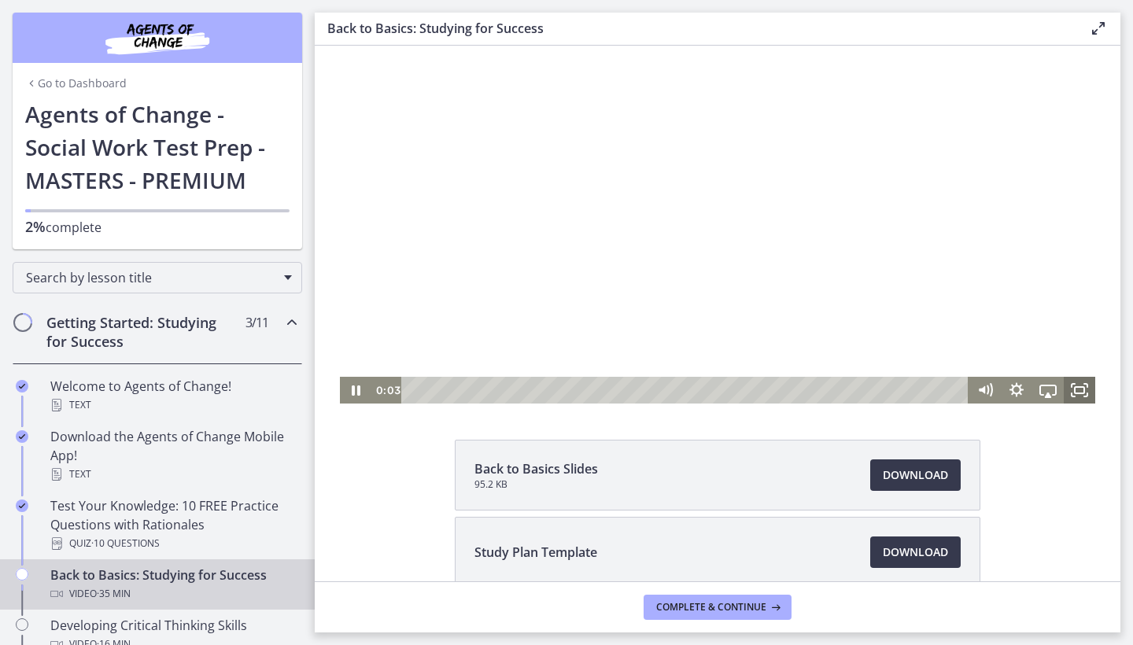
click at [1081, 386] on icon "Fullscreen" at bounding box center [1079, 390] width 31 height 27
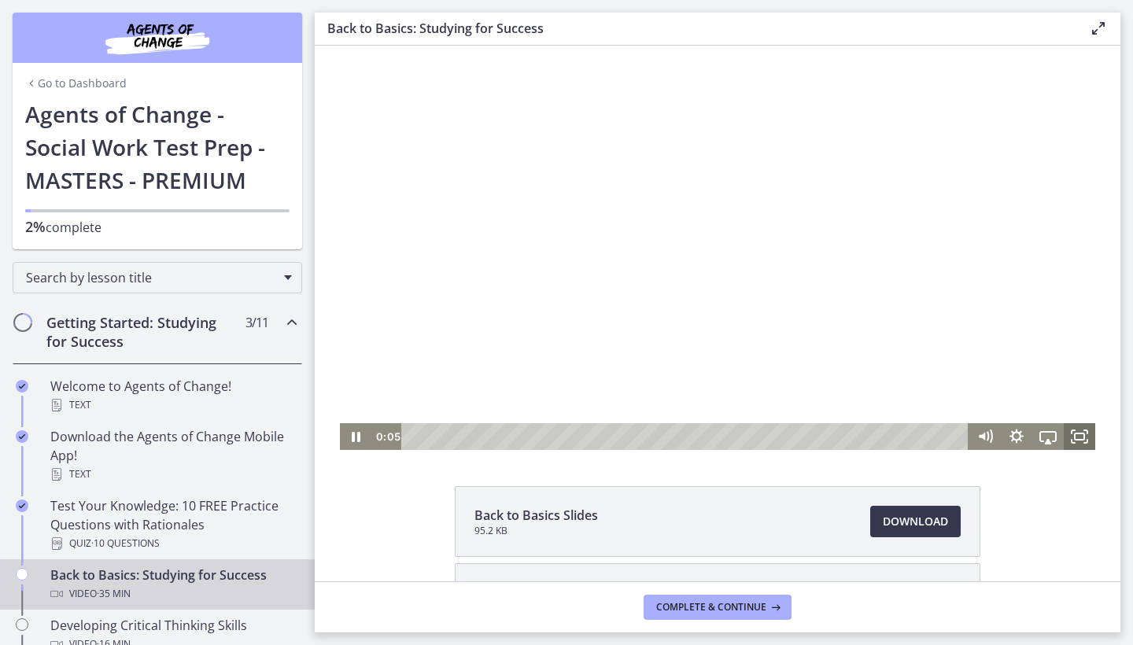
scroll to position [20, 0]
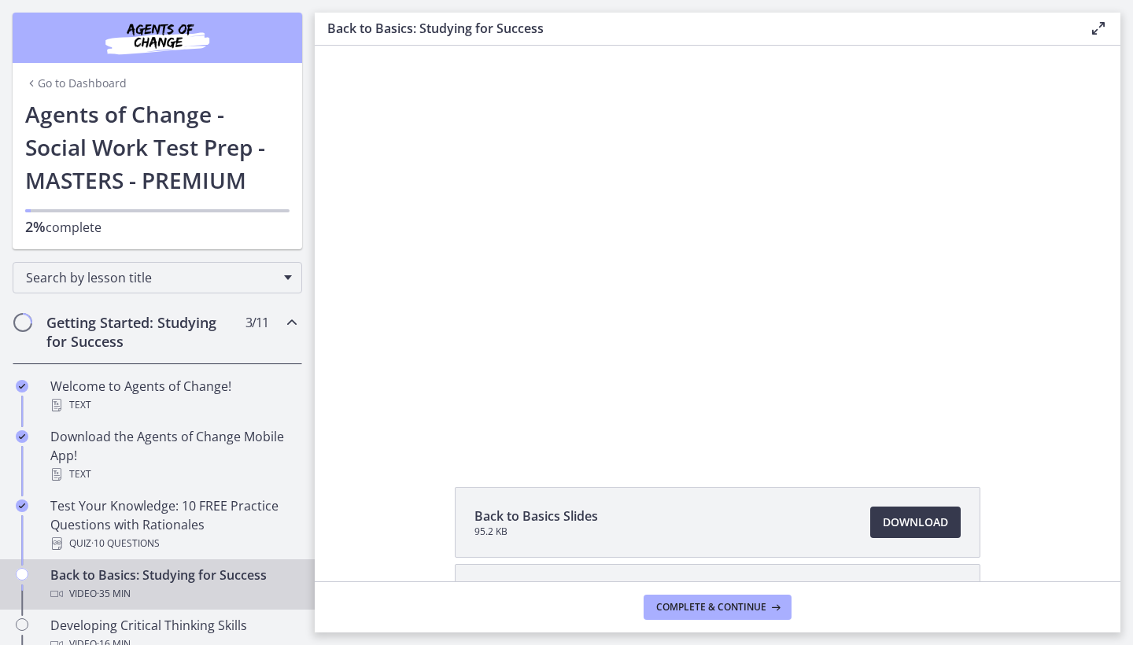
click at [1093, 24] on icon at bounding box center [1098, 28] width 19 height 19
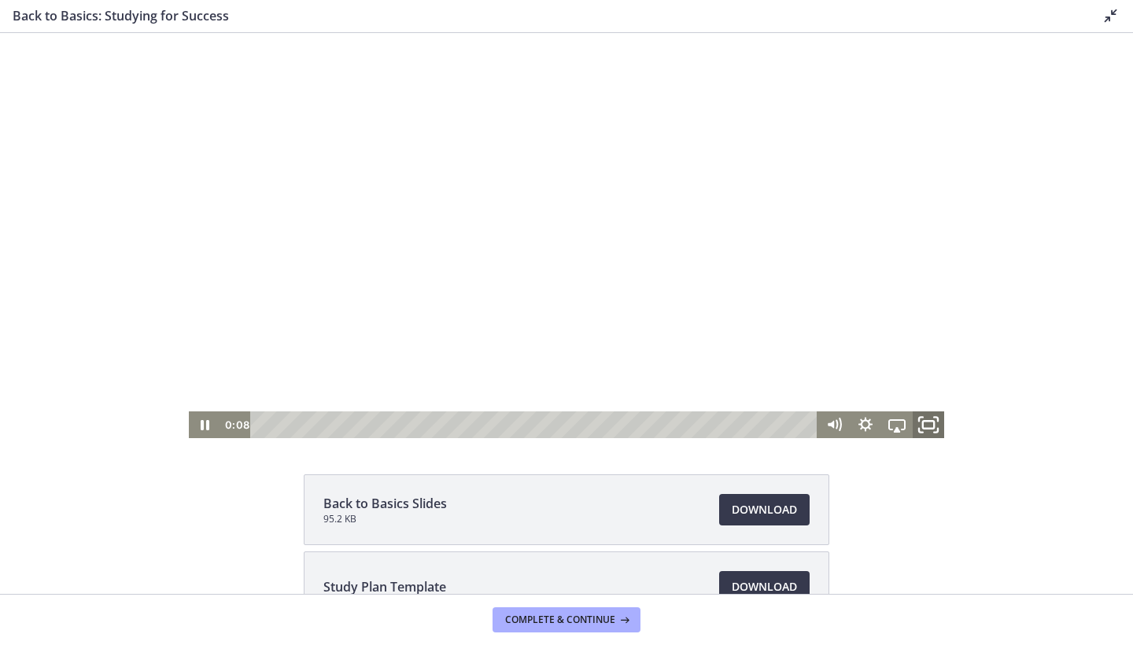
click at [925, 424] on icon "Fullscreen" at bounding box center [929, 425] width 38 height 32
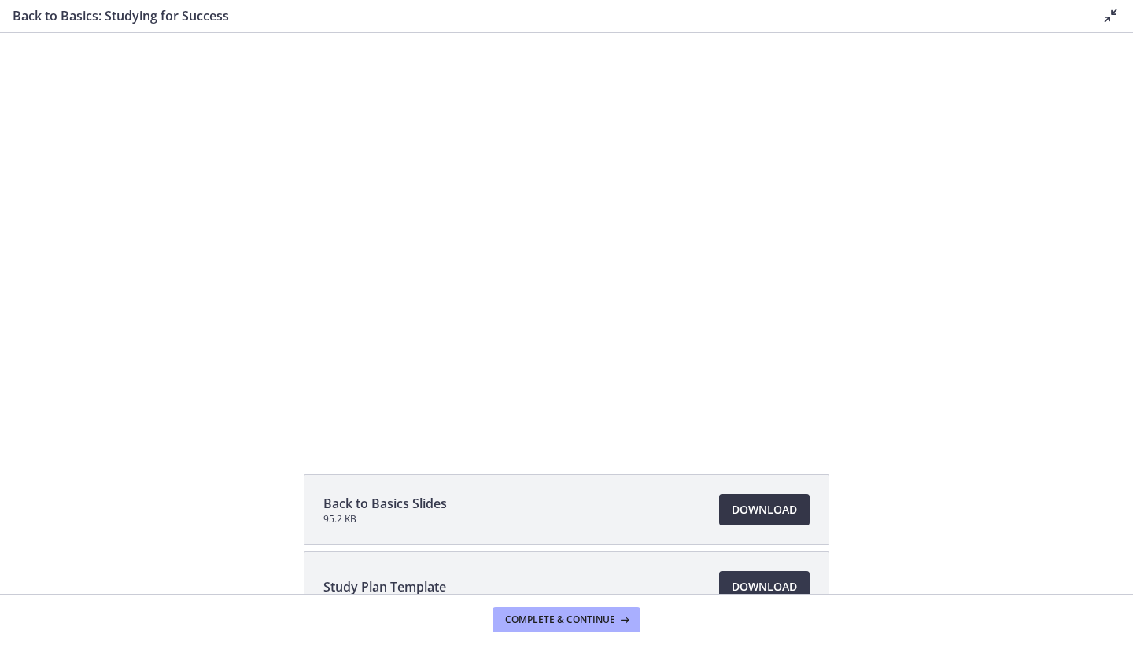
click at [754, 519] on link "Download Opens in a new window" at bounding box center [764, 509] width 91 height 31
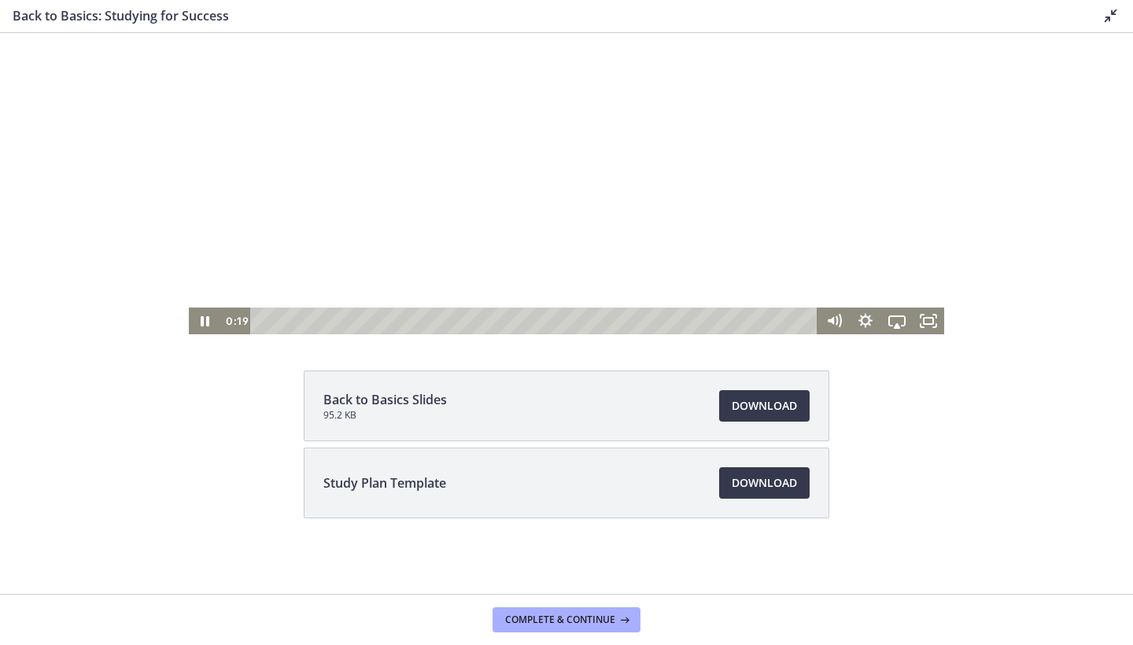
scroll to position [124, 0]
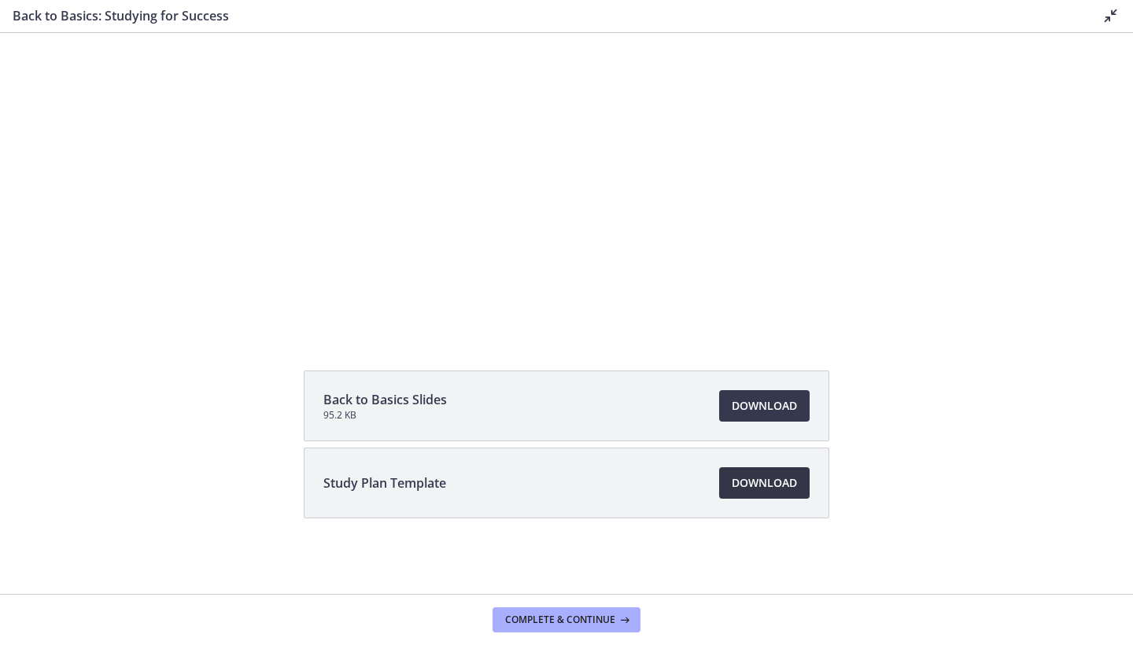
click at [754, 474] on span "Download Opens in a new window" at bounding box center [764, 483] width 65 height 19
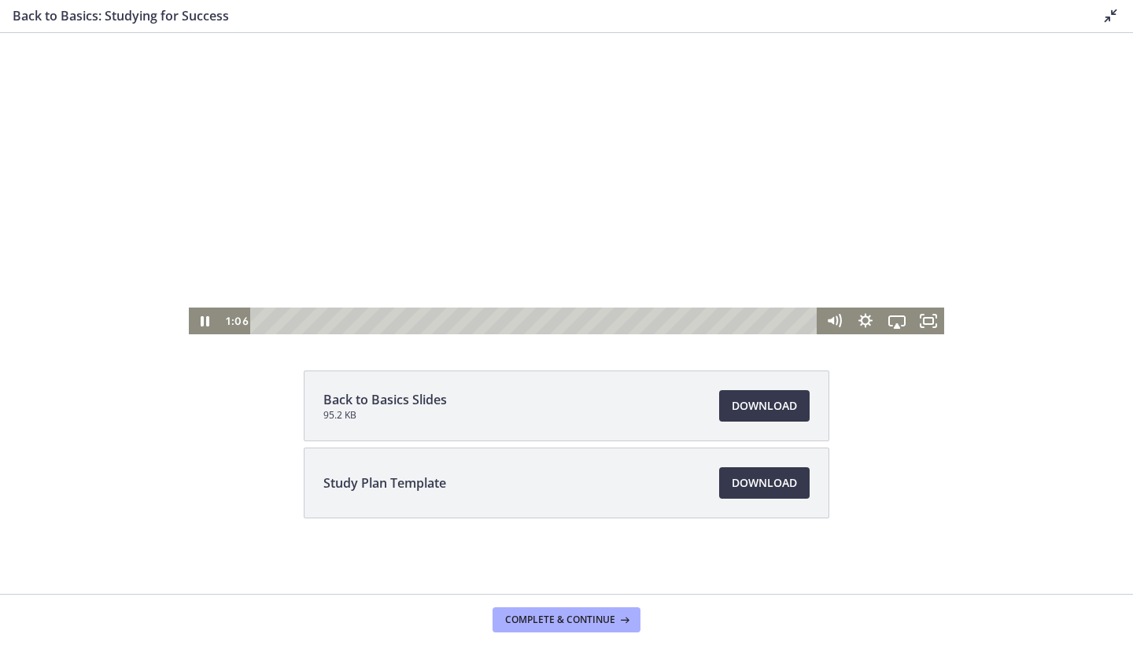
click at [349, 205] on div at bounding box center [567, 121] width 756 height 425
click at [205, 322] on icon "Play Video" at bounding box center [205, 321] width 9 height 13
drag, startPoint x: 468, startPoint y: 319, endPoint x: 231, endPoint y: 310, distance: 237.9
click at [231, 310] on div "0:11 0:11" at bounding box center [519, 321] width 598 height 27
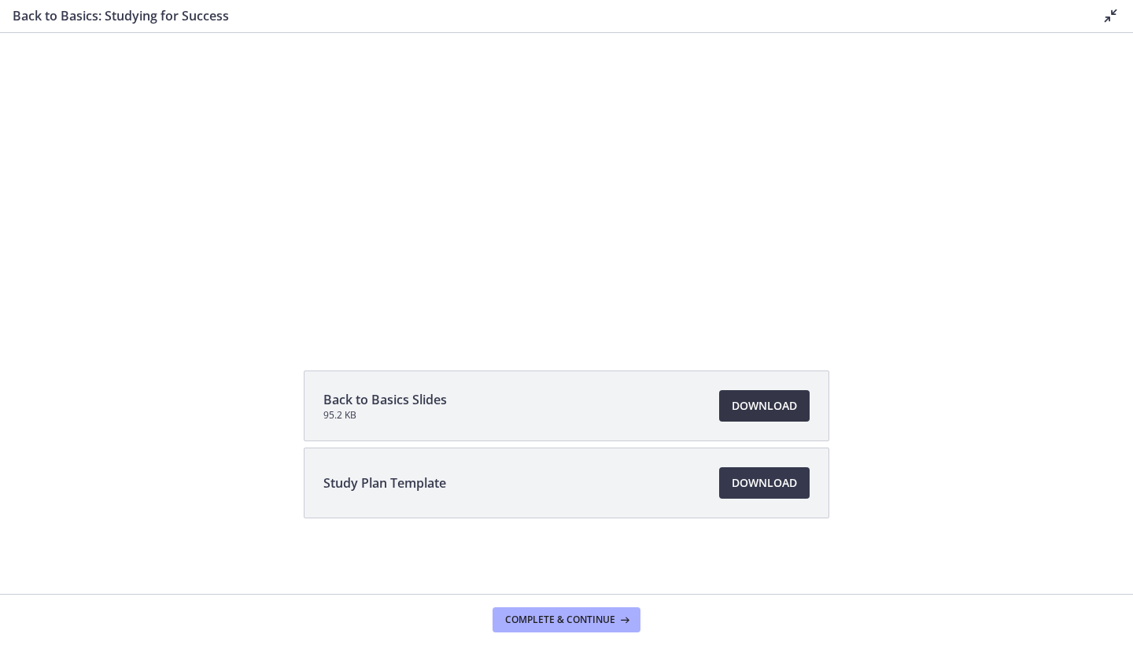
click at [791, 396] on link "Download Opens in a new window" at bounding box center [764, 405] width 91 height 31
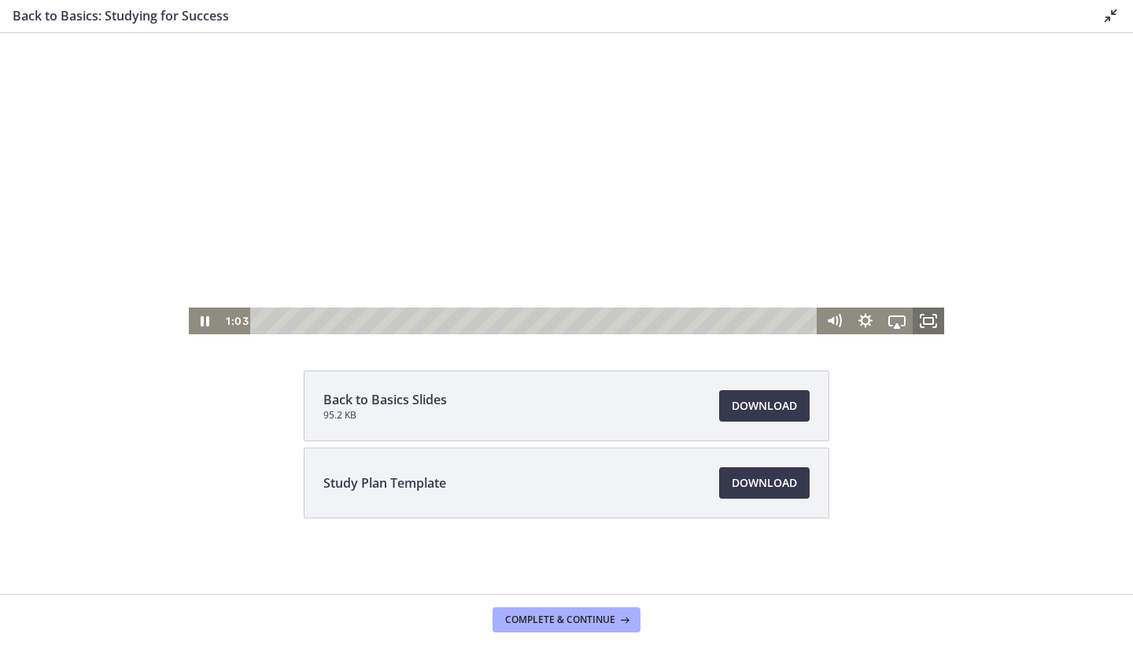
click at [930, 316] on icon "Fullscreen" at bounding box center [928, 321] width 31 height 27
click at [925, 275] on div at bounding box center [567, 121] width 756 height 425
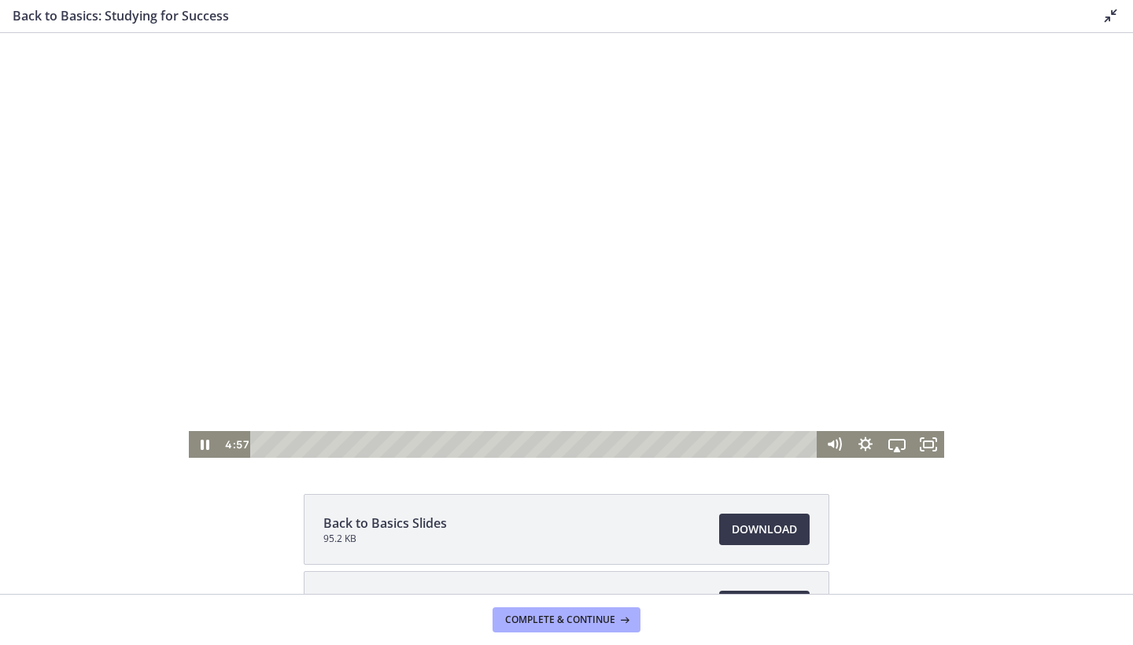
click at [450, 320] on div at bounding box center [567, 245] width 756 height 425
